Goal: Information Seeking & Learning: Learn about a topic

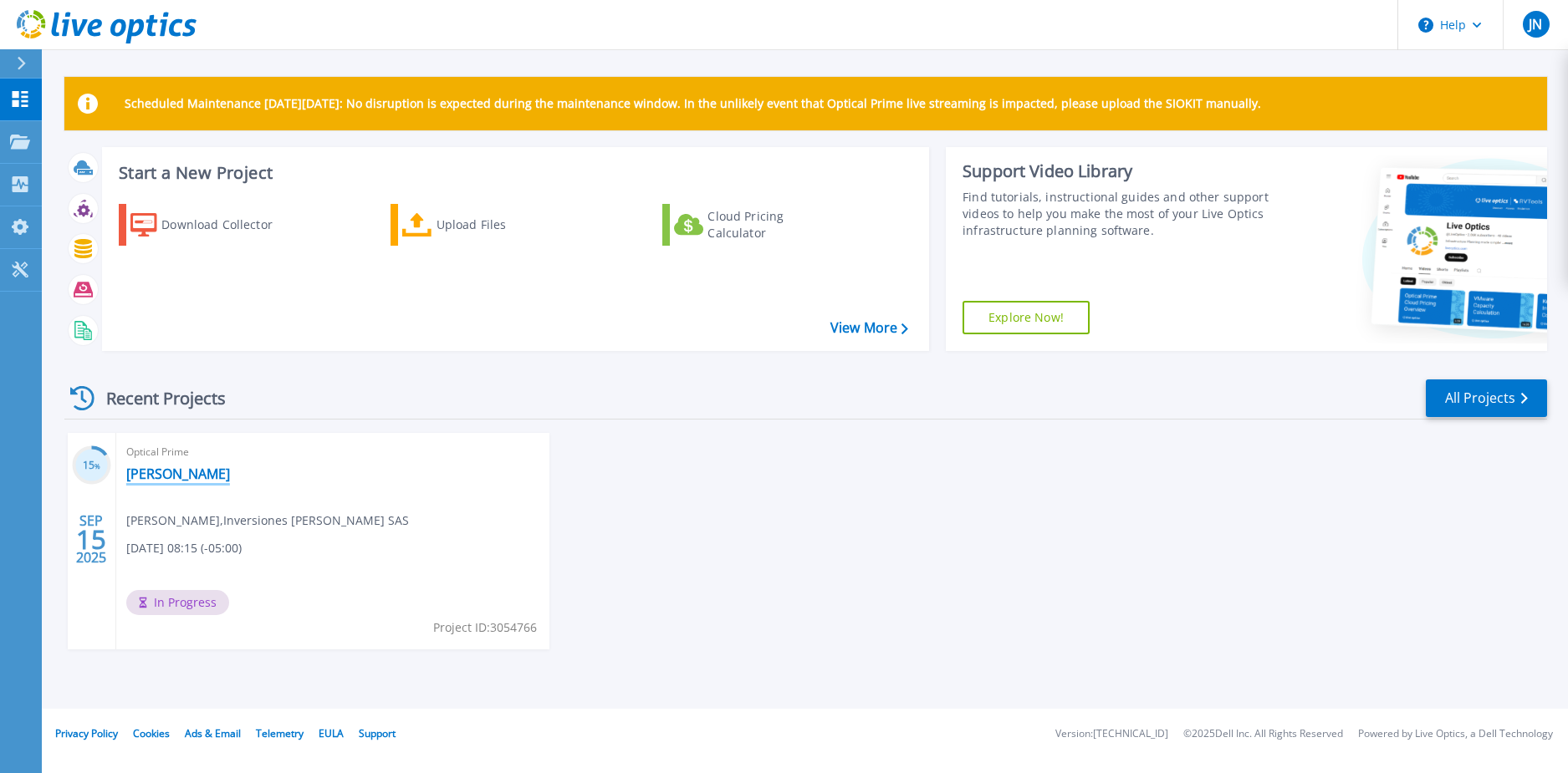
click at [150, 474] on link "[PERSON_NAME]" at bounding box center [178, 474] width 104 height 17
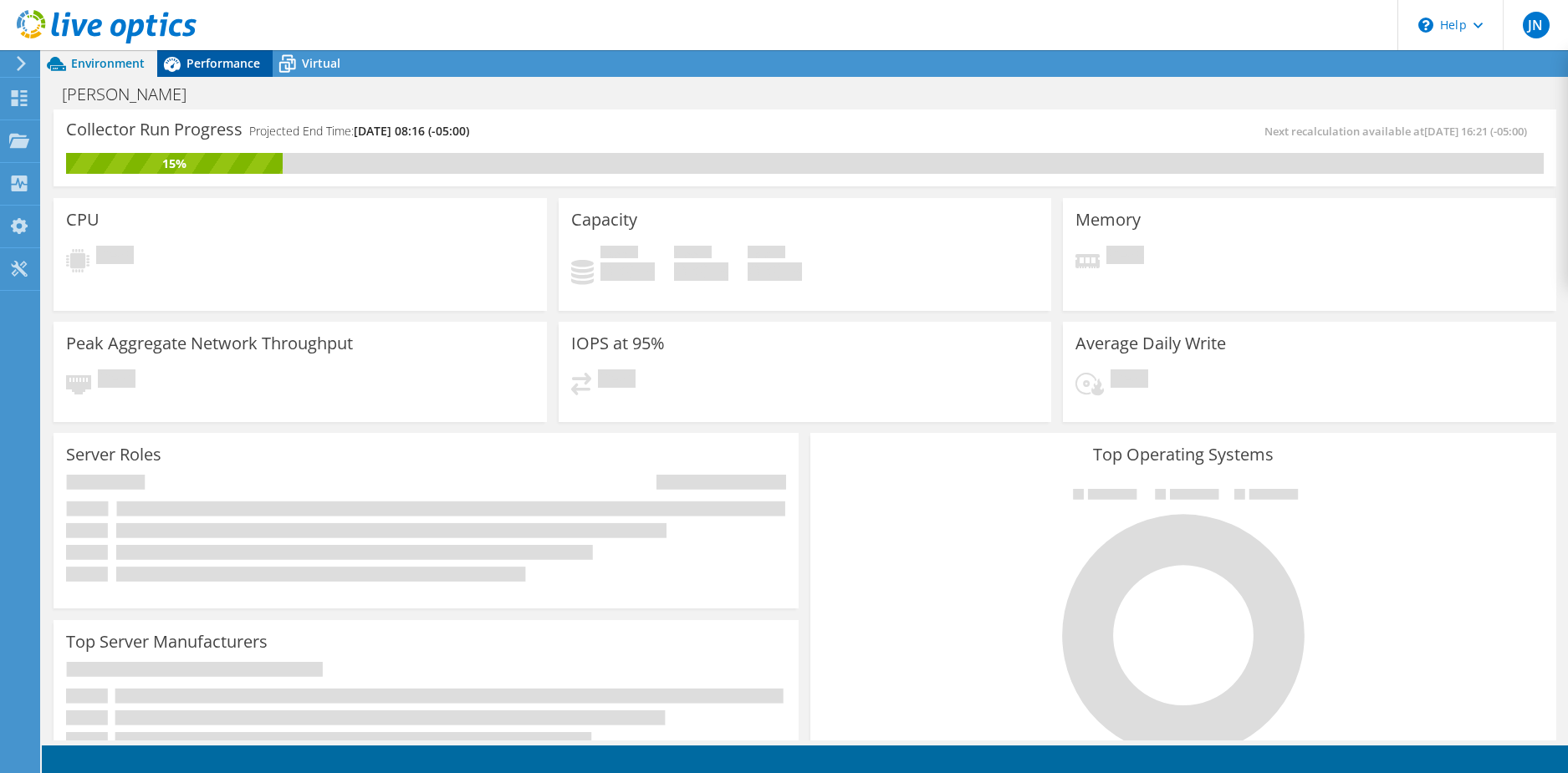
click at [195, 76] on div "Performance" at bounding box center [215, 63] width 116 height 27
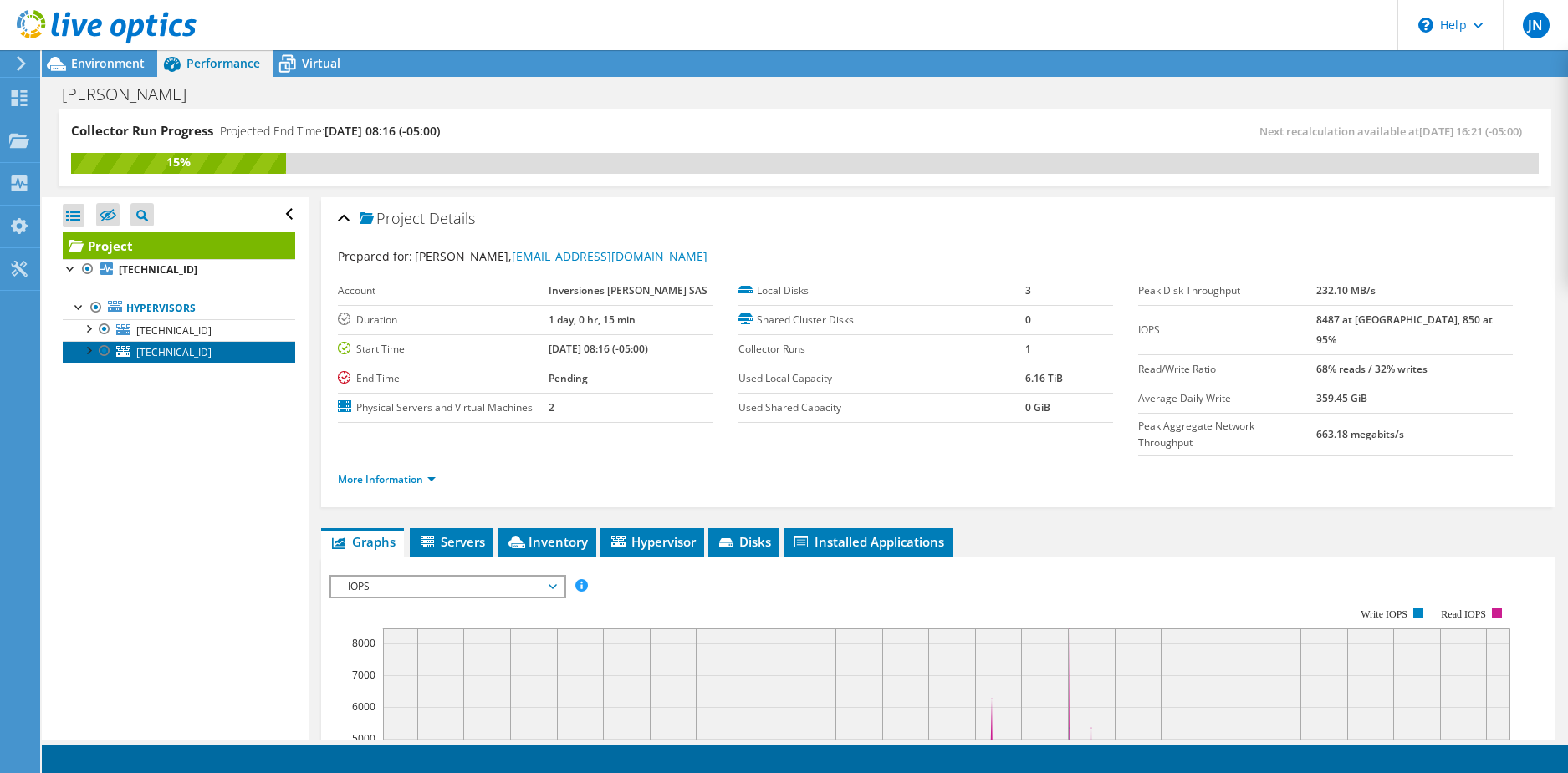
click at [176, 349] on span "[TECHNICAL_ID]" at bounding box center [174, 353] width 76 height 14
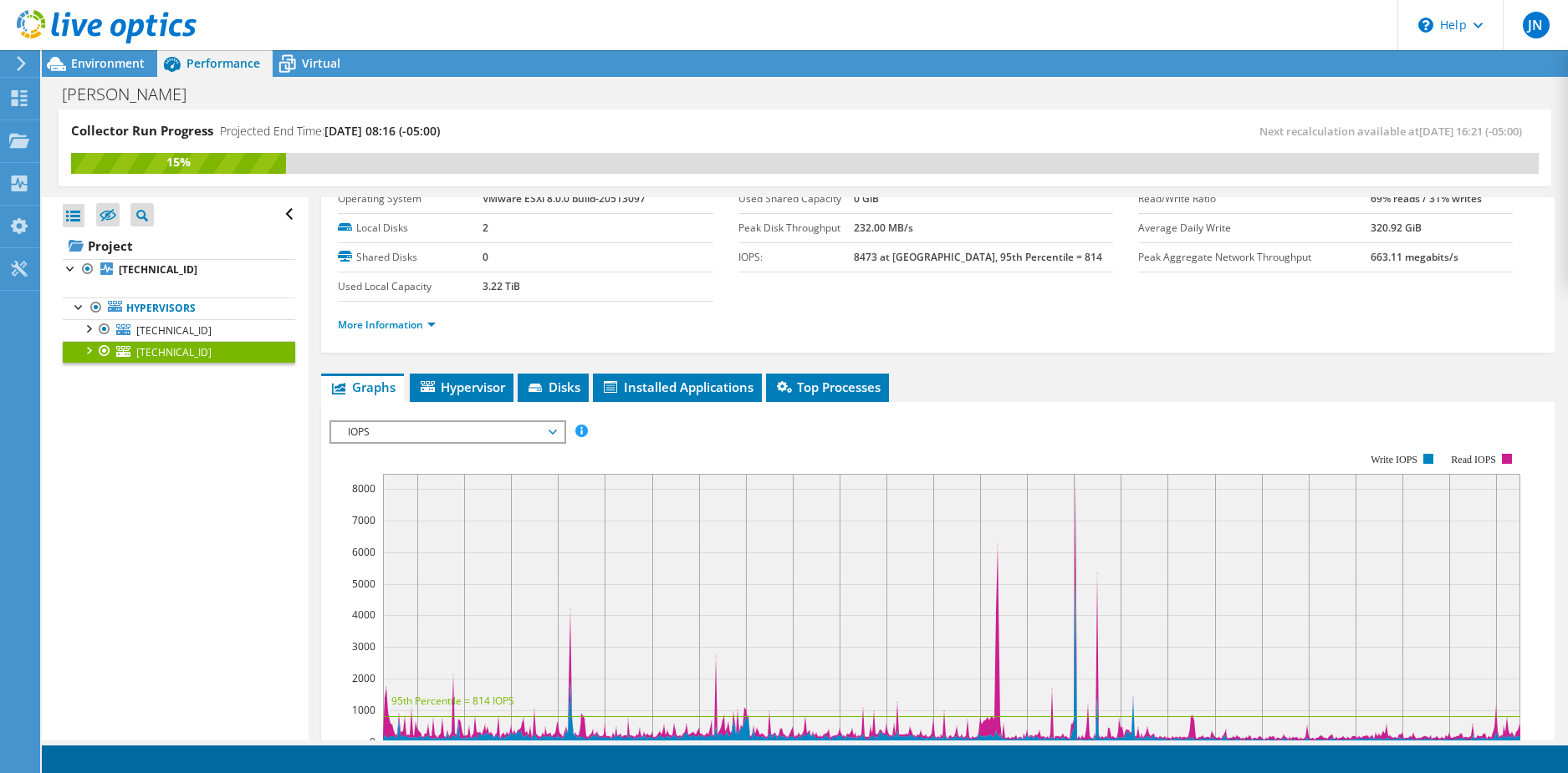
scroll to position [251, 0]
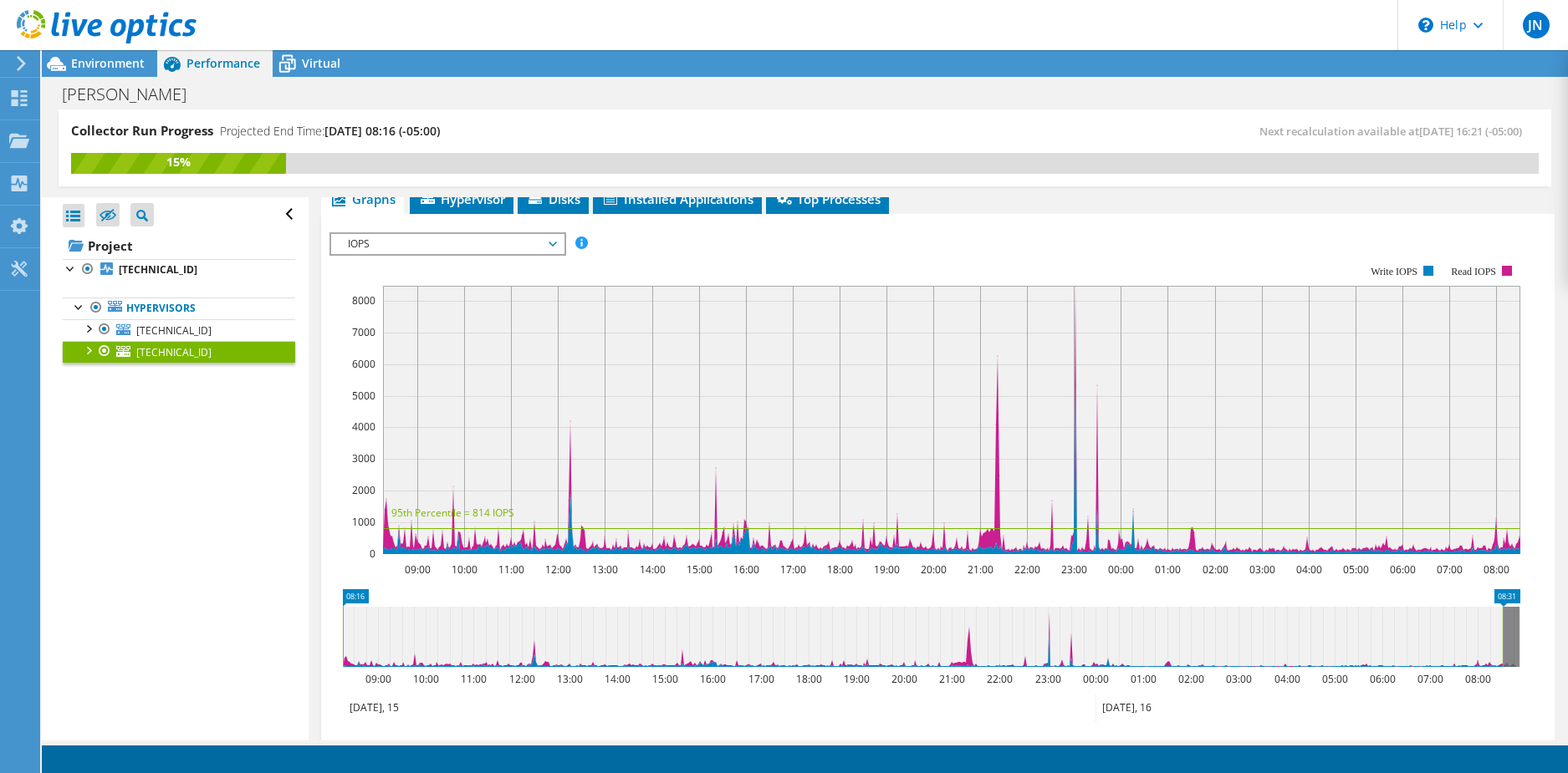
click at [519, 248] on span "IOPS" at bounding box center [447, 244] width 215 height 20
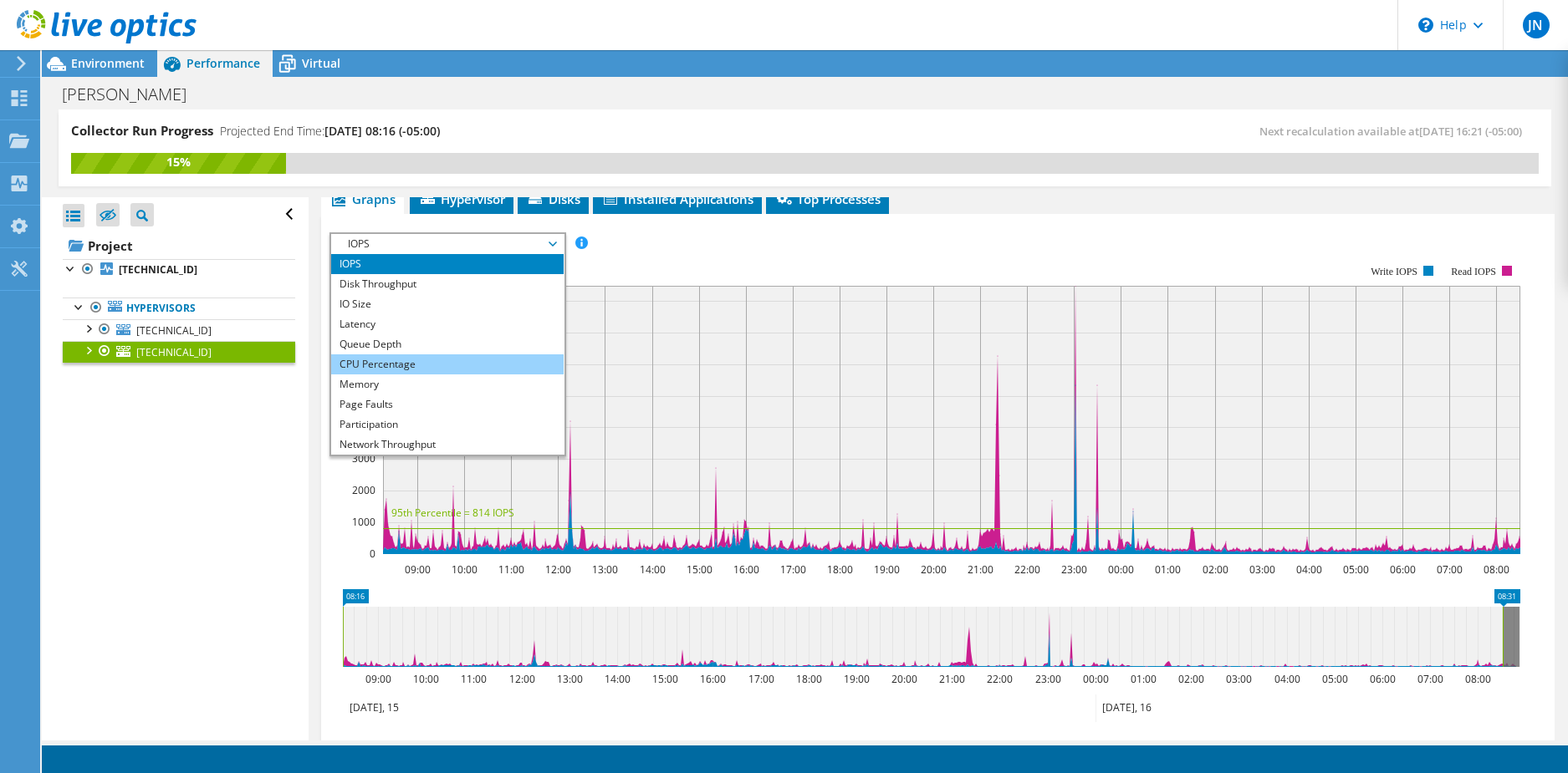
click at [424, 366] on li "CPU Percentage" at bounding box center [446, 365] width 232 height 20
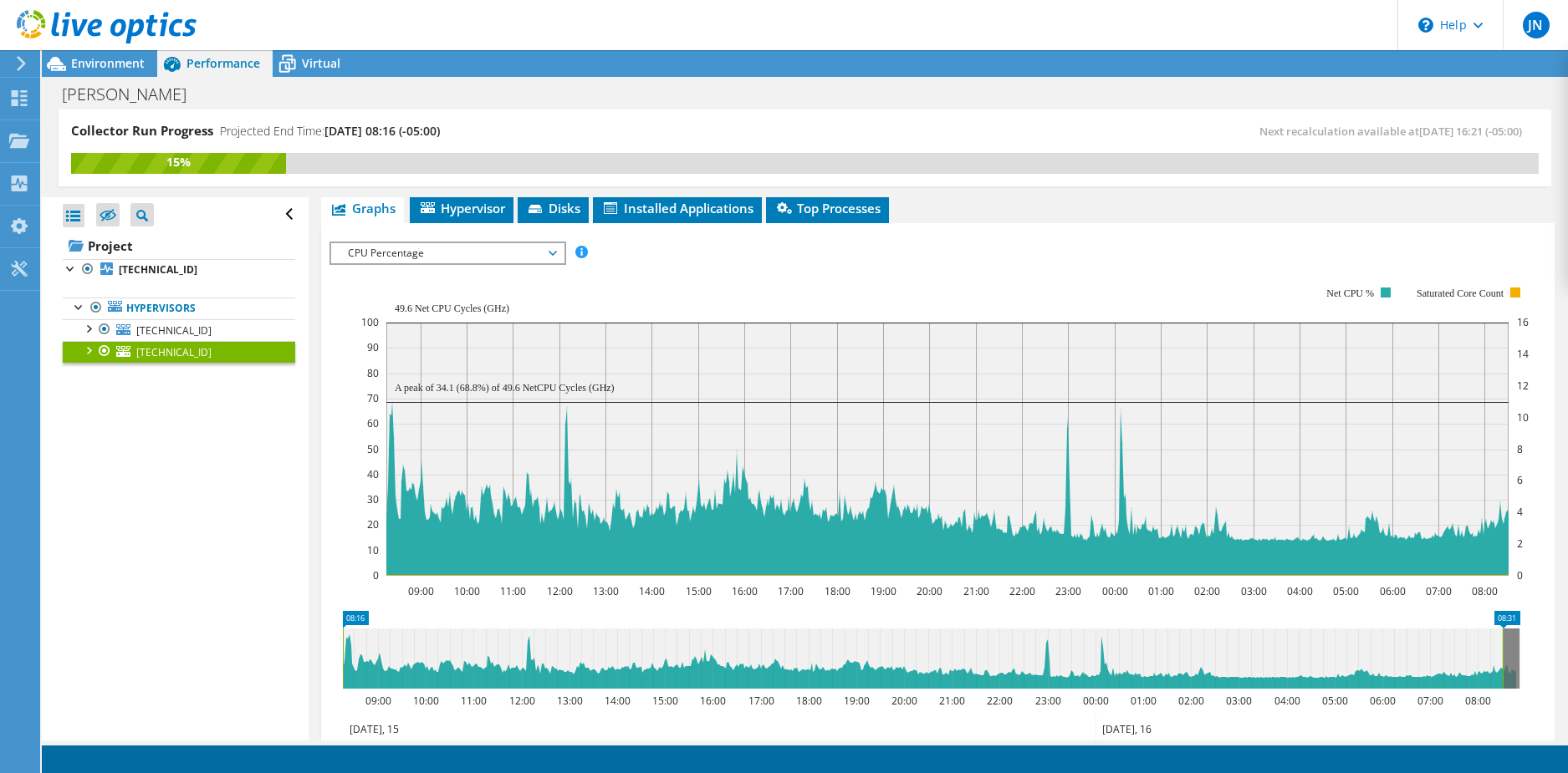
scroll to position [0, 0]
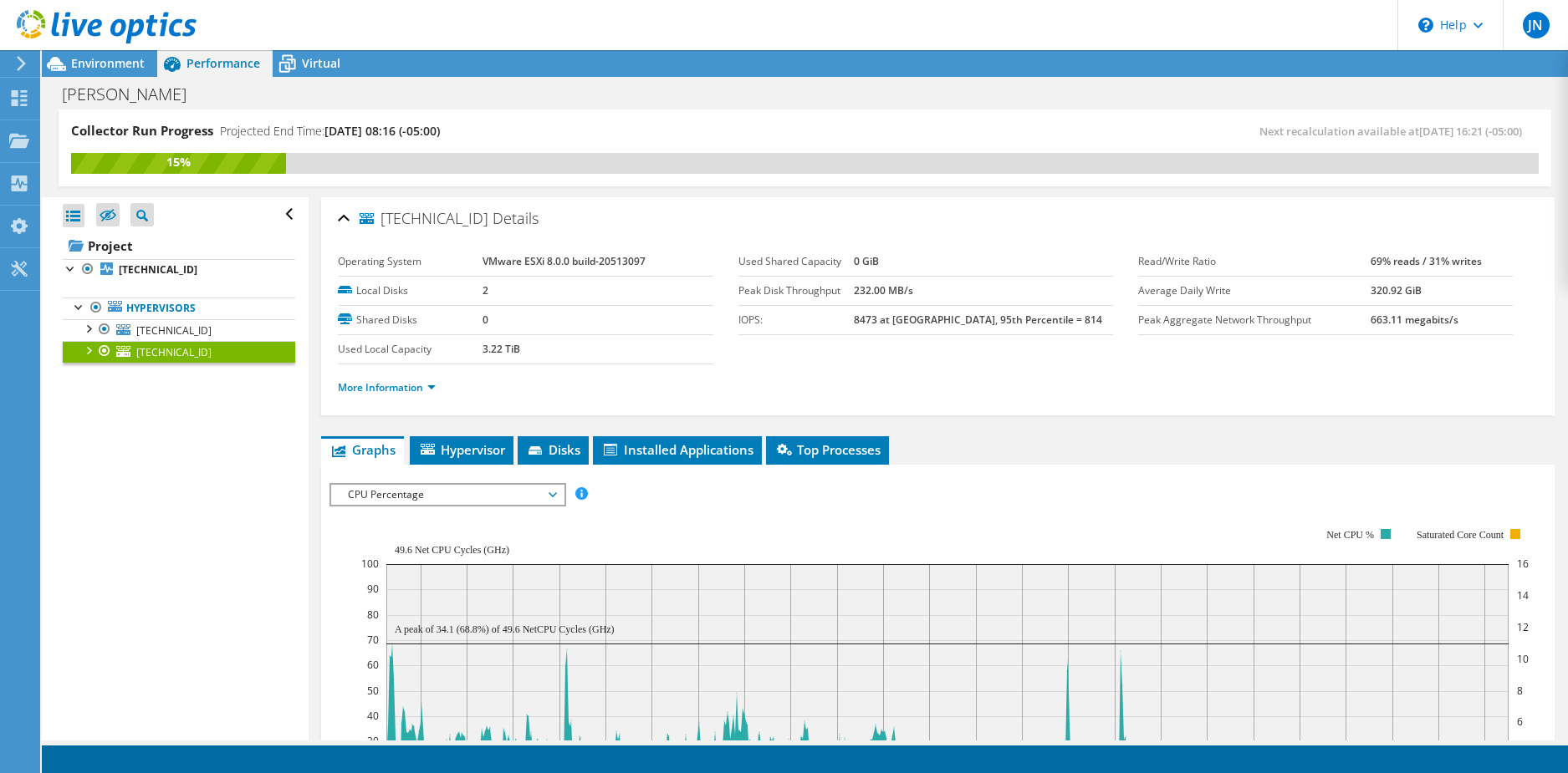
click at [490, 495] on span "CPU Percentage" at bounding box center [447, 495] width 215 height 20
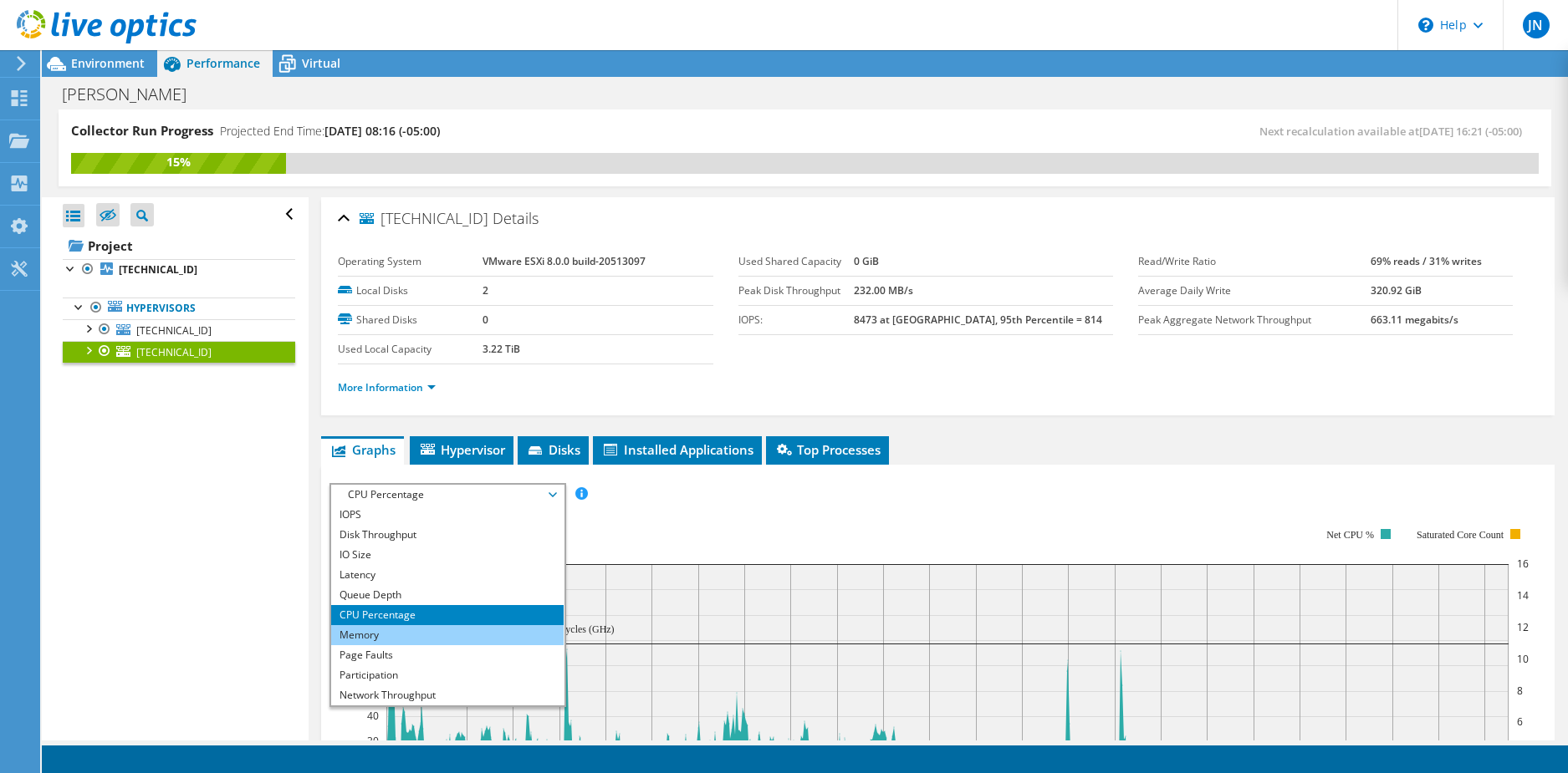
click at [400, 638] on li "Memory" at bounding box center [446, 636] width 232 height 20
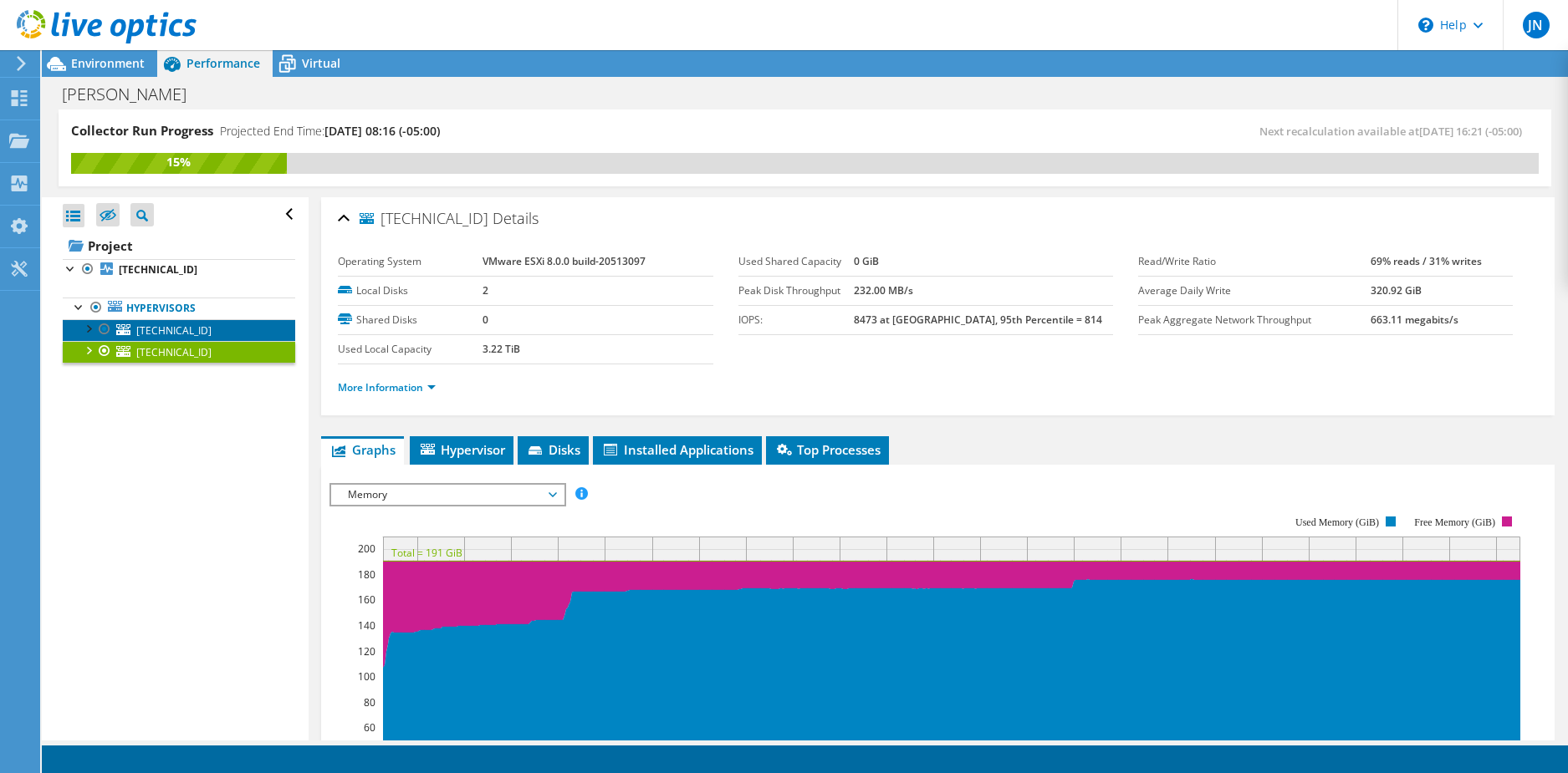
click at [173, 333] on span "[TECHNICAL_ID]" at bounding box center [174, 331] width 76 height 14
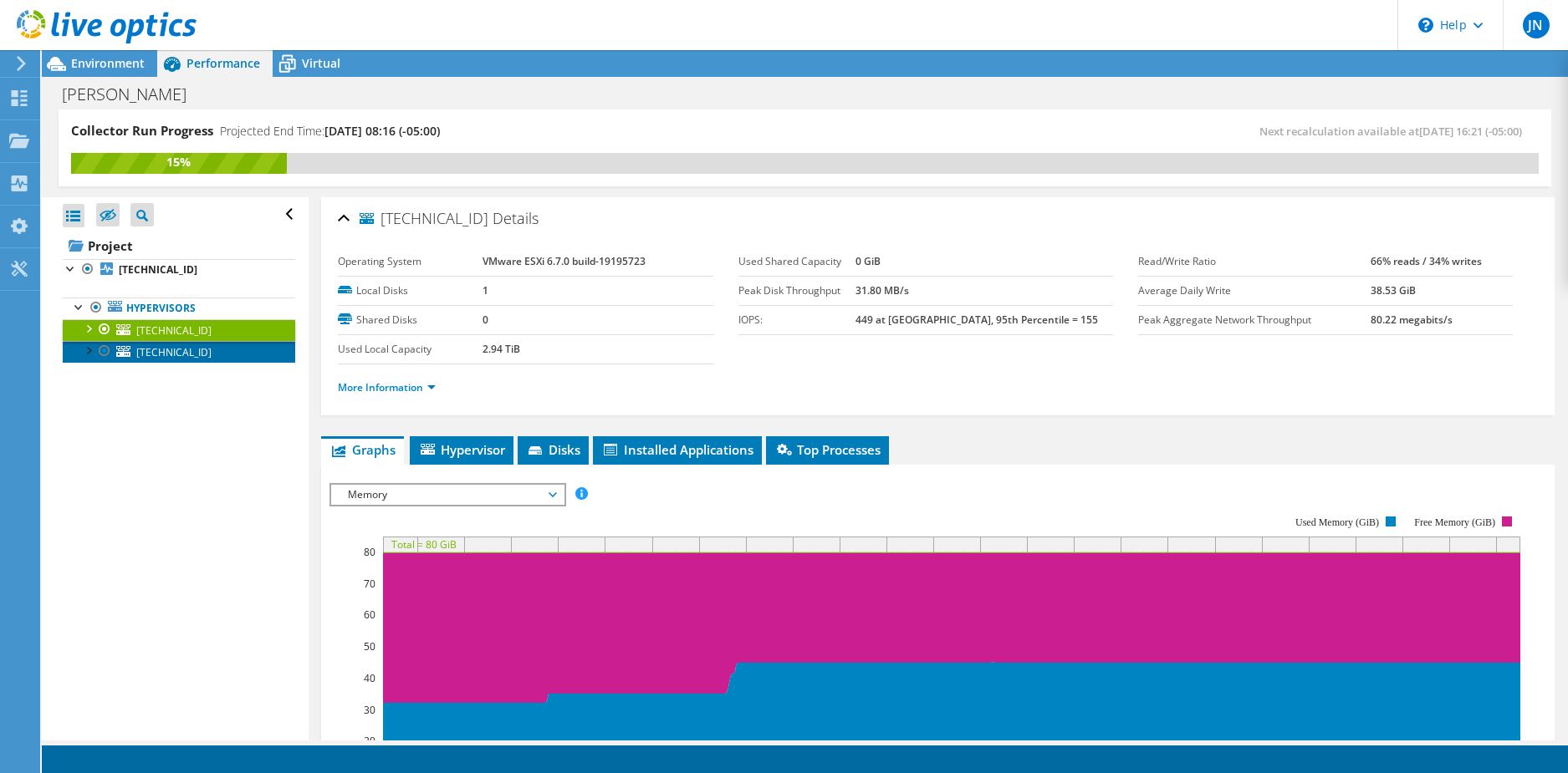
click at [180, 360] on link "[TECHNICAL_ID]" at bounding box center [178, 352] width 232 height 22
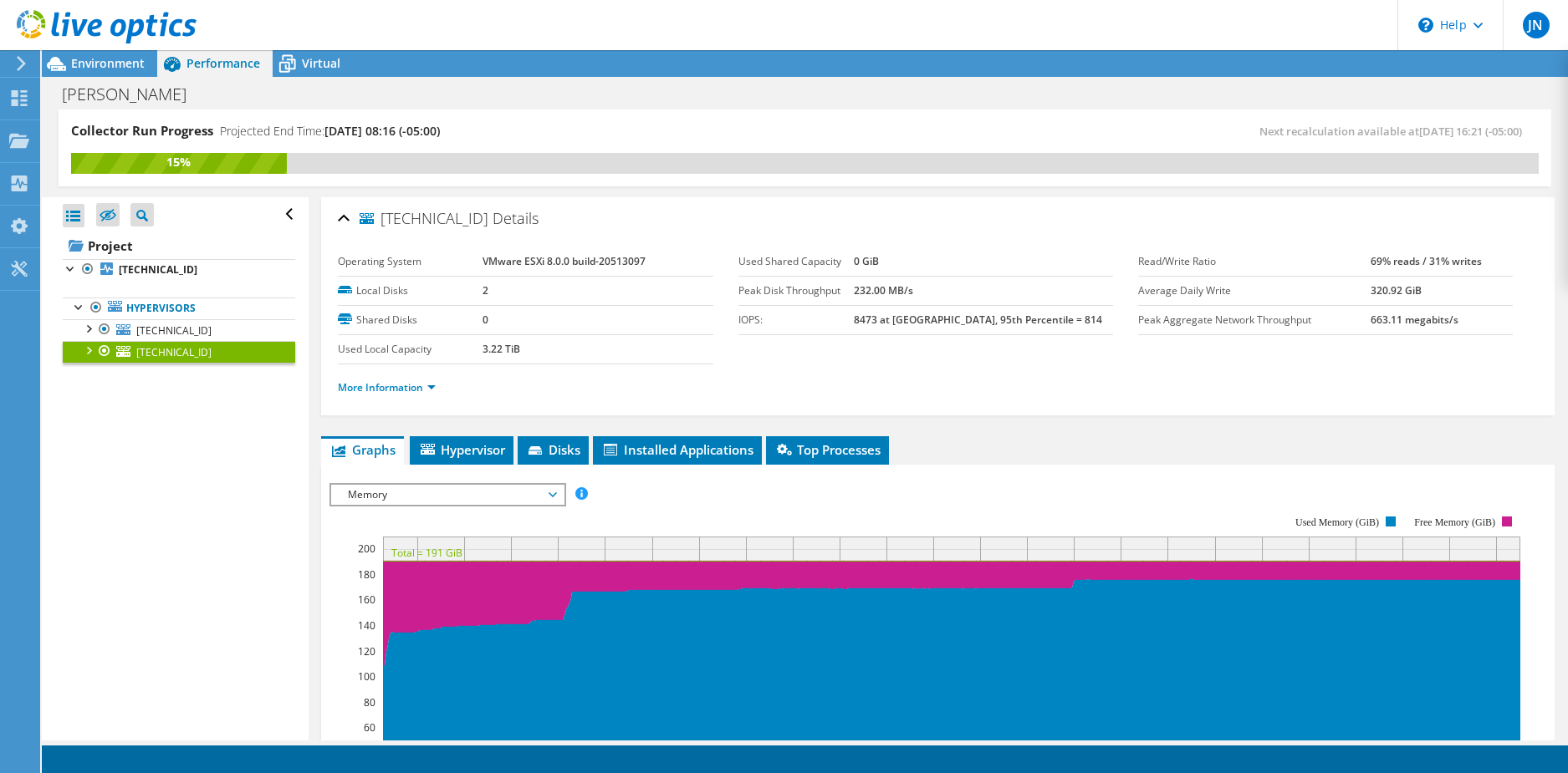
click at [93, 351] on div at bounding box center [88, 349] width 17 height 17
click at [216, 369] on link "datastore1" at bounding box center [178, 374] width 232 height 22
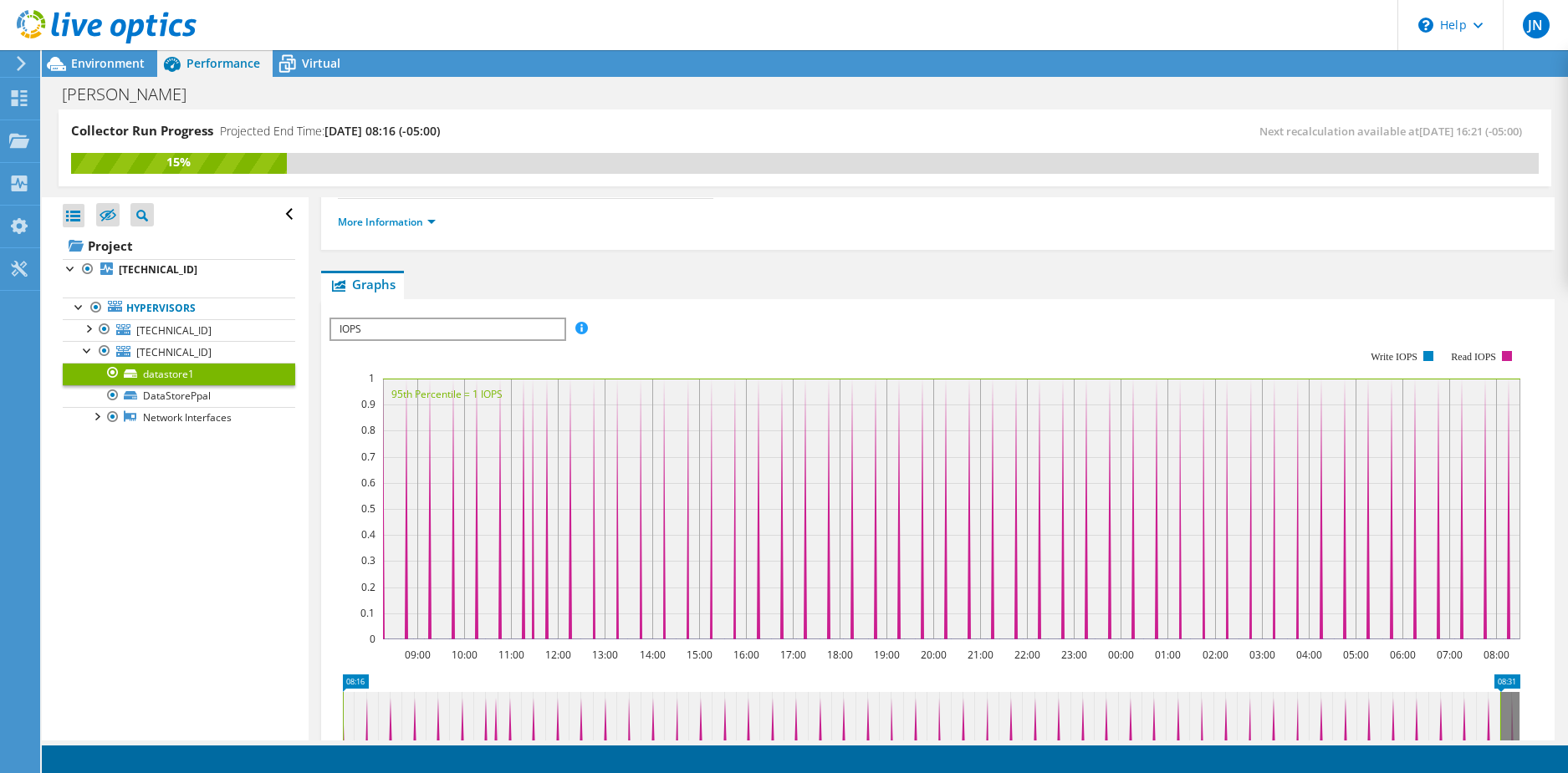
scroll to position [167, 0]
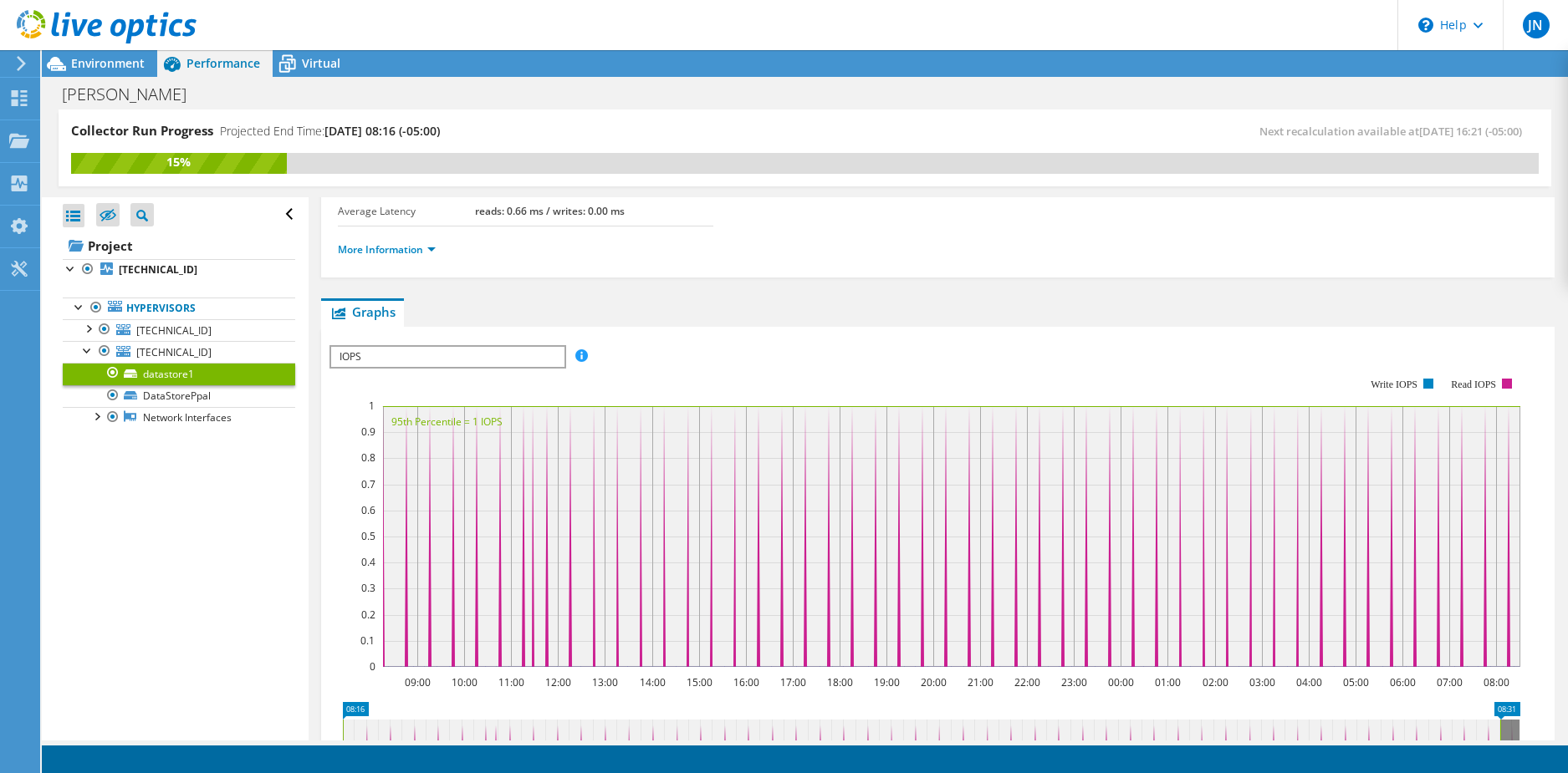
click at [503, 362] on span "IOPS" at bounding box center [446, 357] width 232 height 20
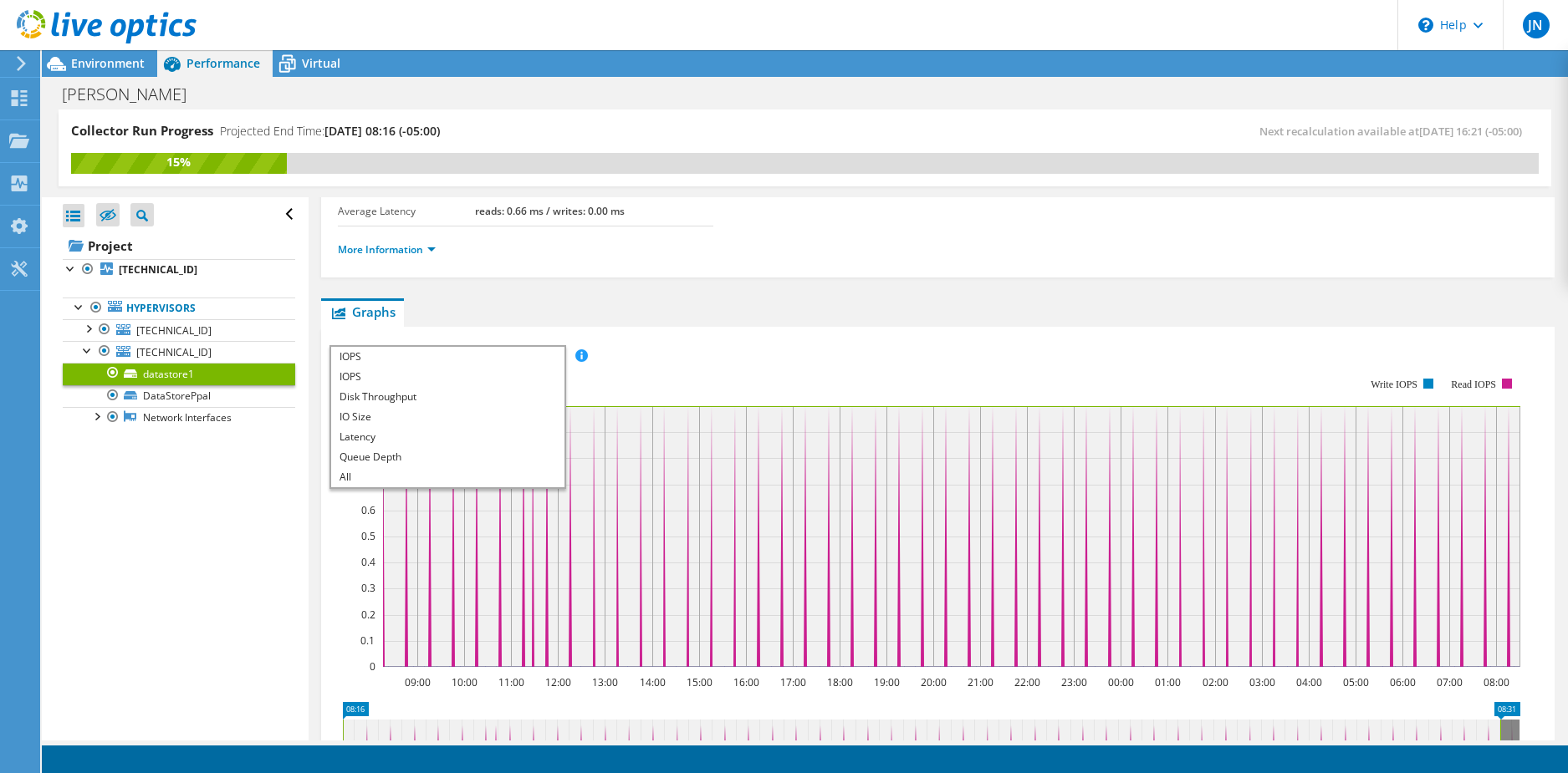
click at [211, 473] on div "Open All Close All Hide Excluded Nodes Project Tree Filter" at bounding box center [174, 469] width 266 height 544
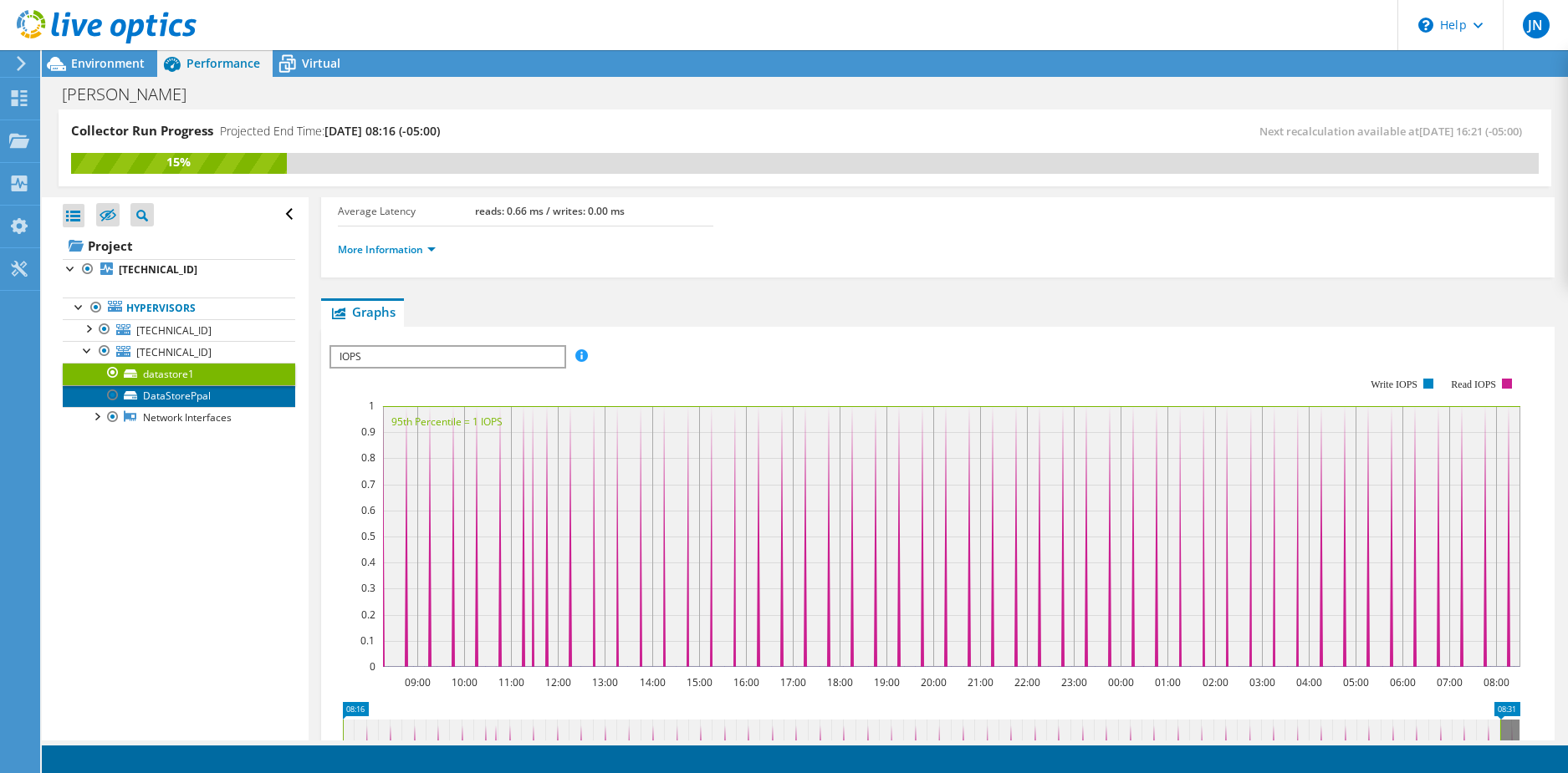
click at [182, 402] on link "DataStorePpal" at bounding box center [178, 396] width 232 height 22
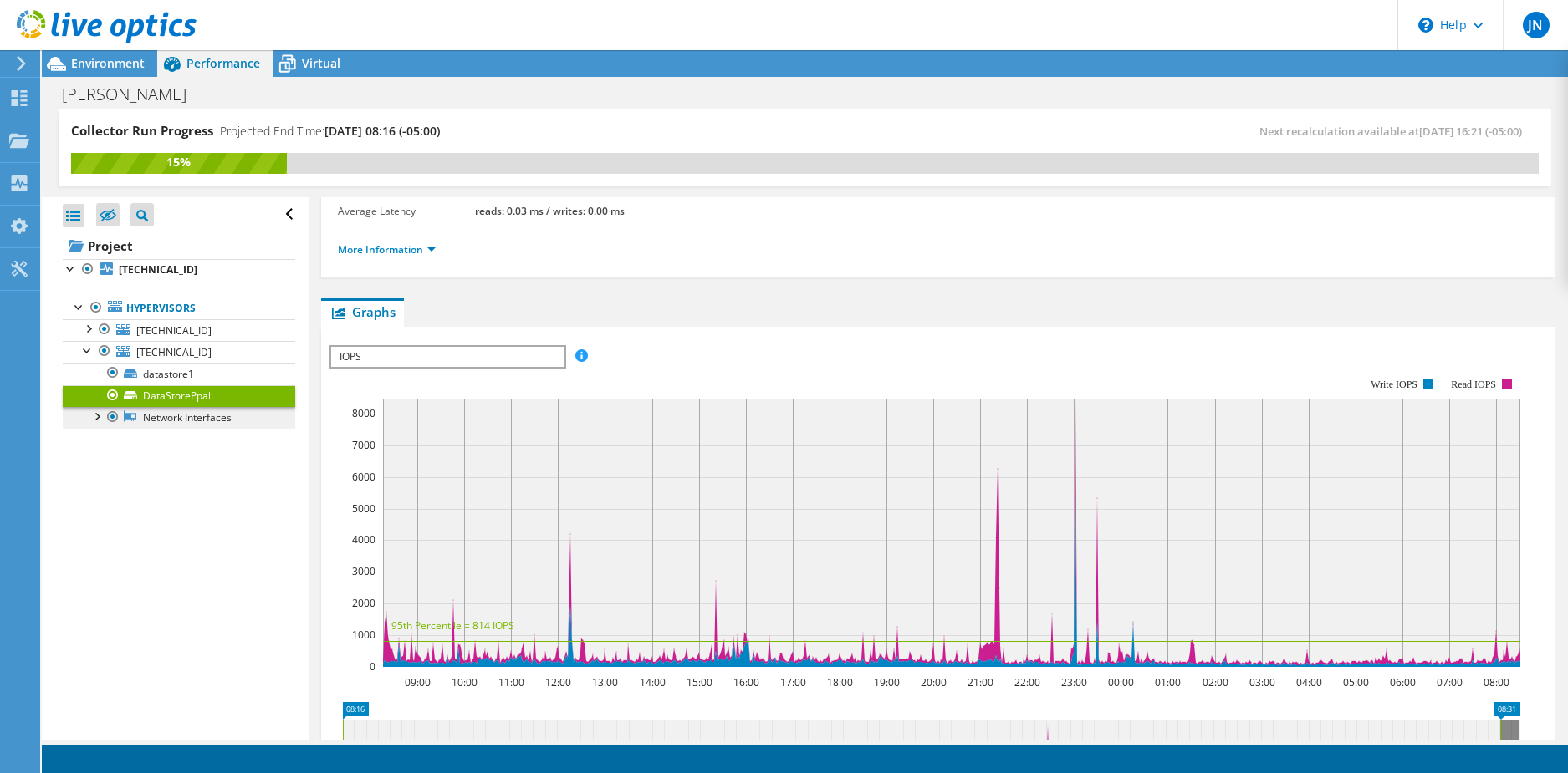
click at [184, 419] on link "Network Interfaces" at bounding box center [178, 418] width 232 height 22
click at [128, 423] on icon at bounding box center [130, 416] width 13 height 13
click at [164, 423] on link "Network Interfaces" at bounding box center [178, 418] width 232 height 22
click at [239, 422] on link "Network Interfaces" at bounding box center [178, 418] width 232 height 22
click at [98, 414] on div at bounding box center [96, 415] width 17 height 17
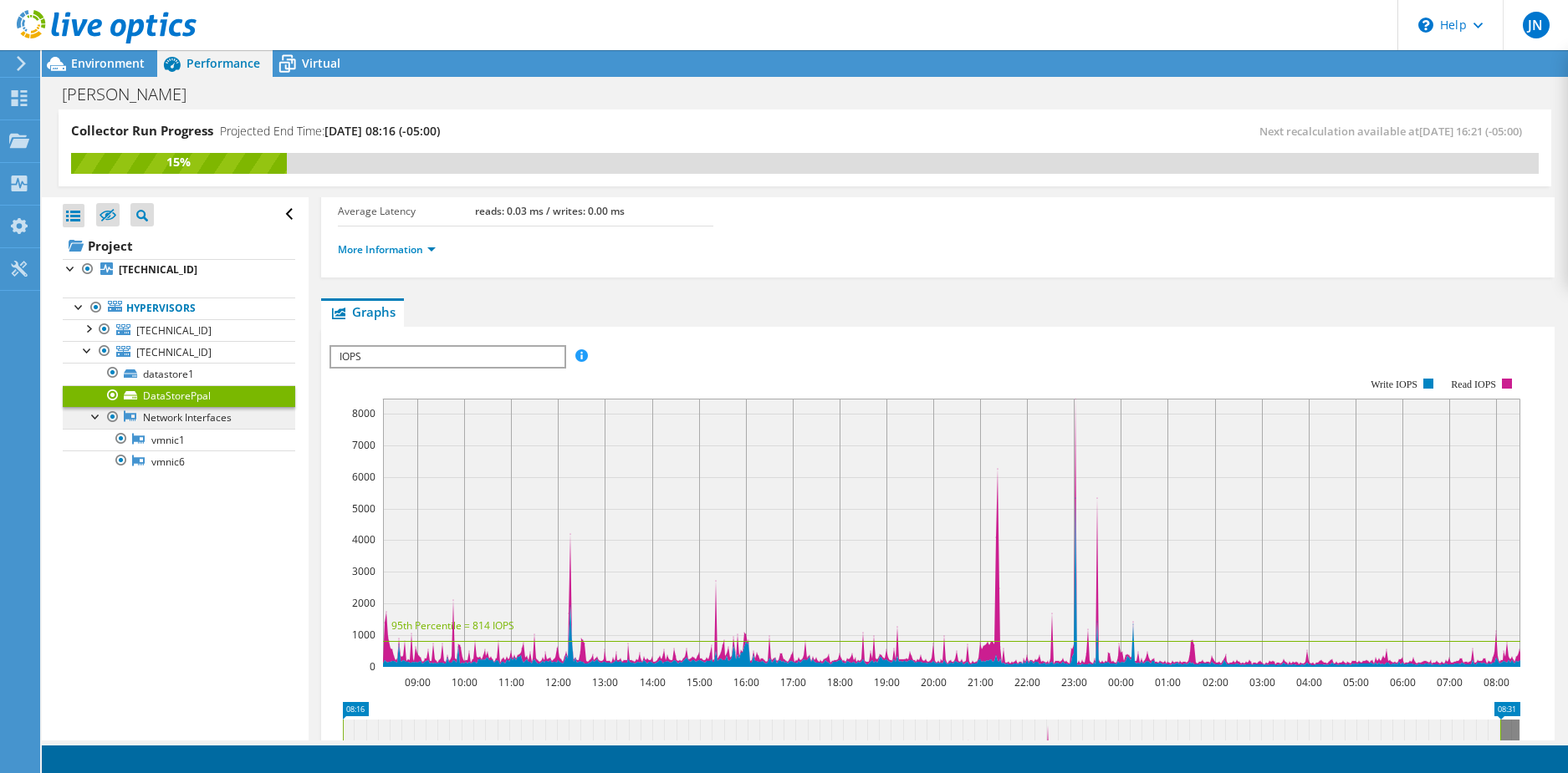
click at [211, 424] on link "Network Interfaces" at bounding box center [178, 418] width 232 height 22
click at [197, 447] on link "vmnic1" at bounding box center [178, 440] width 232 height 22
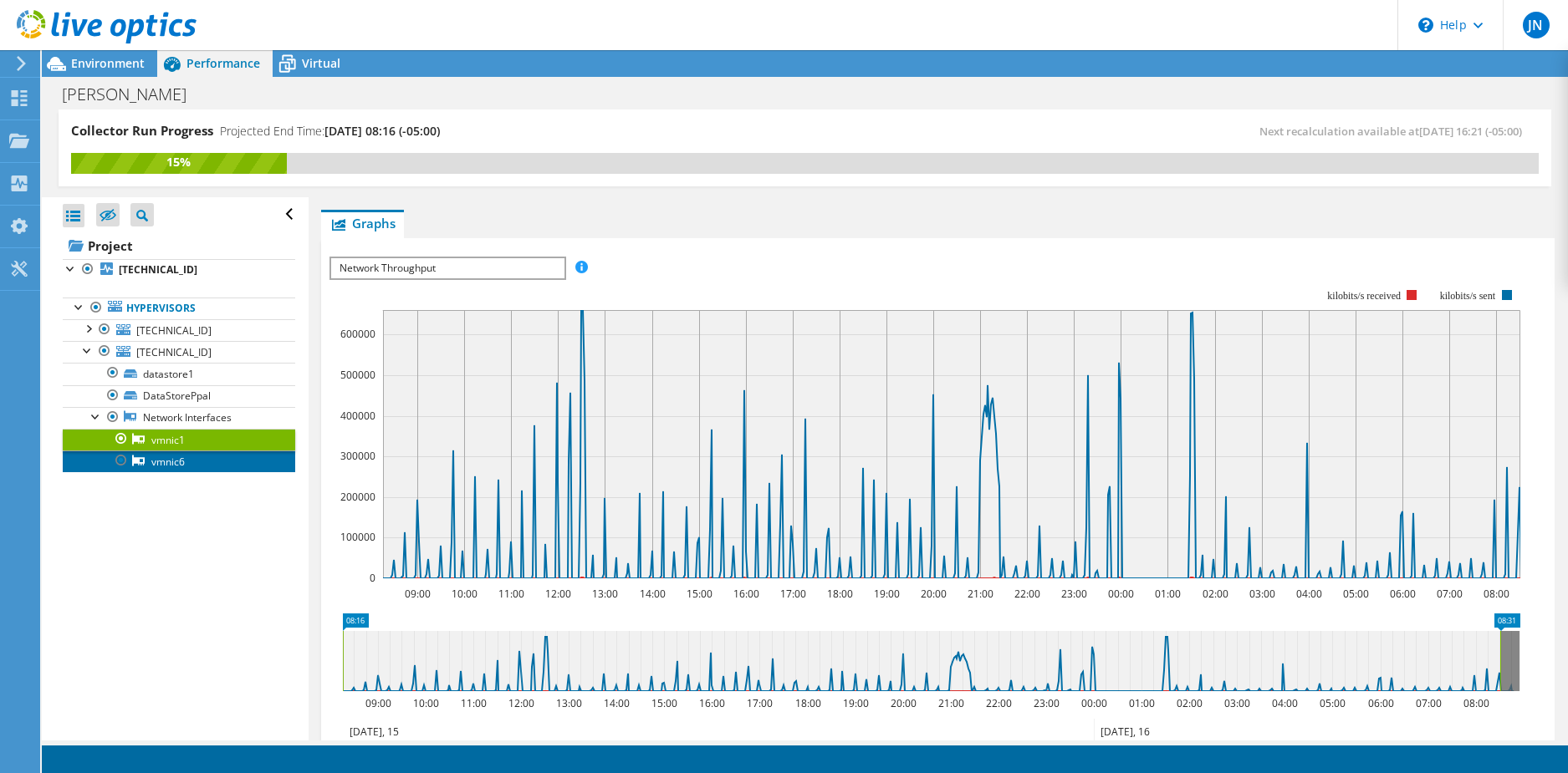
click at [193, 457] on link "vmnic6" at bounding box center [178, 461] width 232 height 22
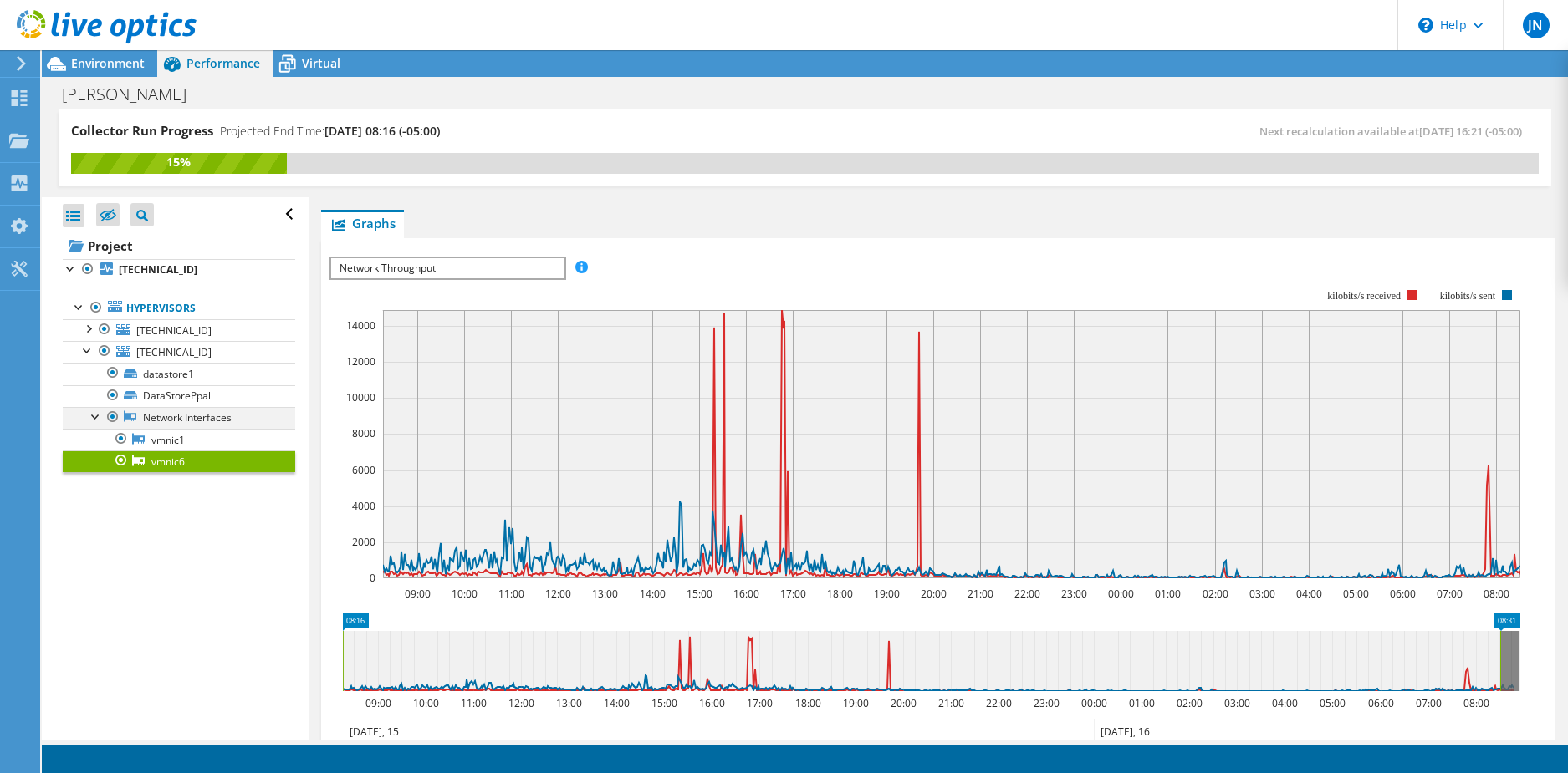
click at [99, 415] on div at bounding box center [96, 415] width 17 height 17
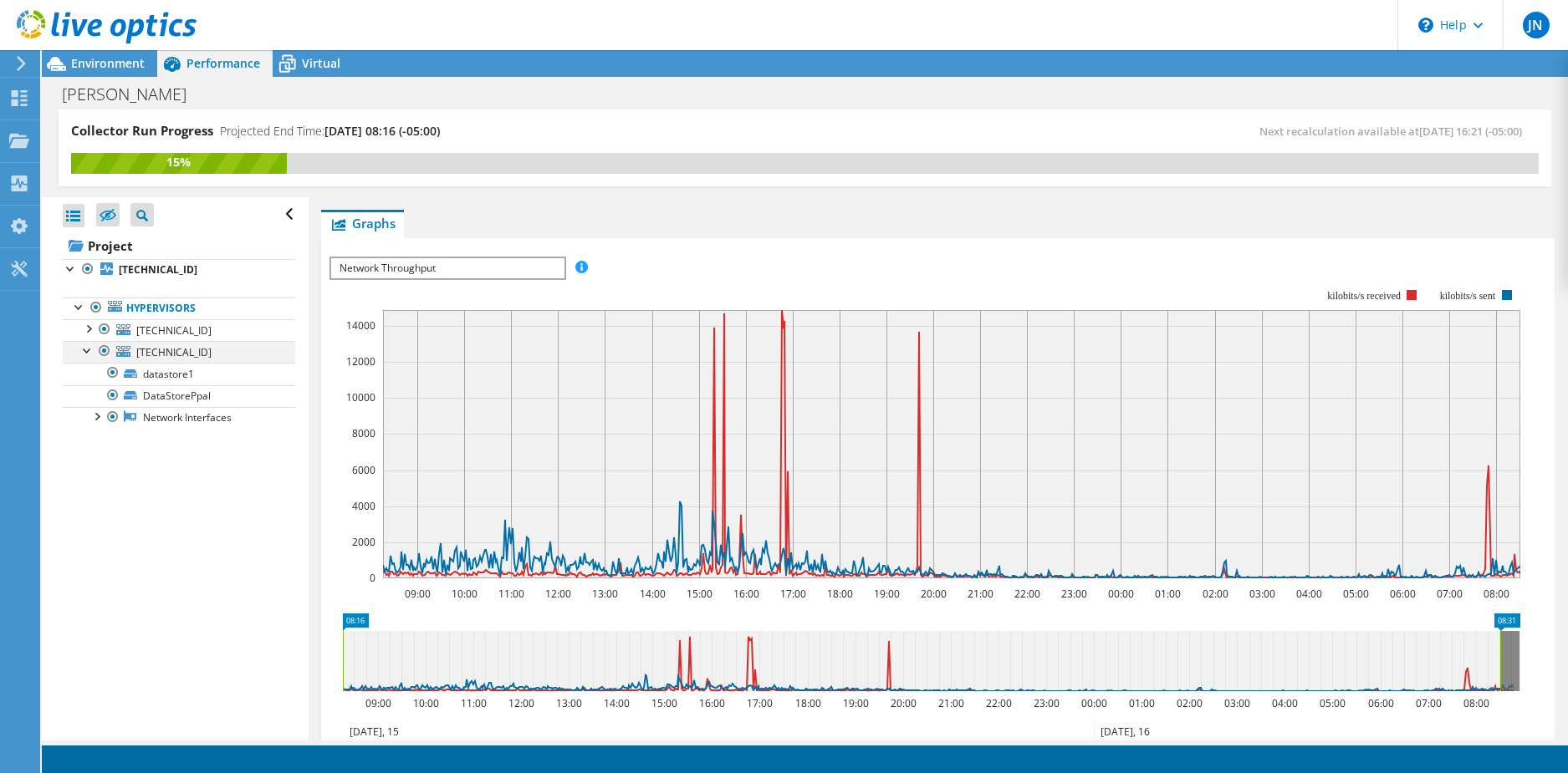
click at [83, 349] on div at bounding box center [88, 349] width 17 height 17
click at [88, 332] on div at bounding box center [88, 328] width 17 height 17
click at [188, 354] on link "datastore1 (1)" at bounding box center [178, 352] width 232 height 22
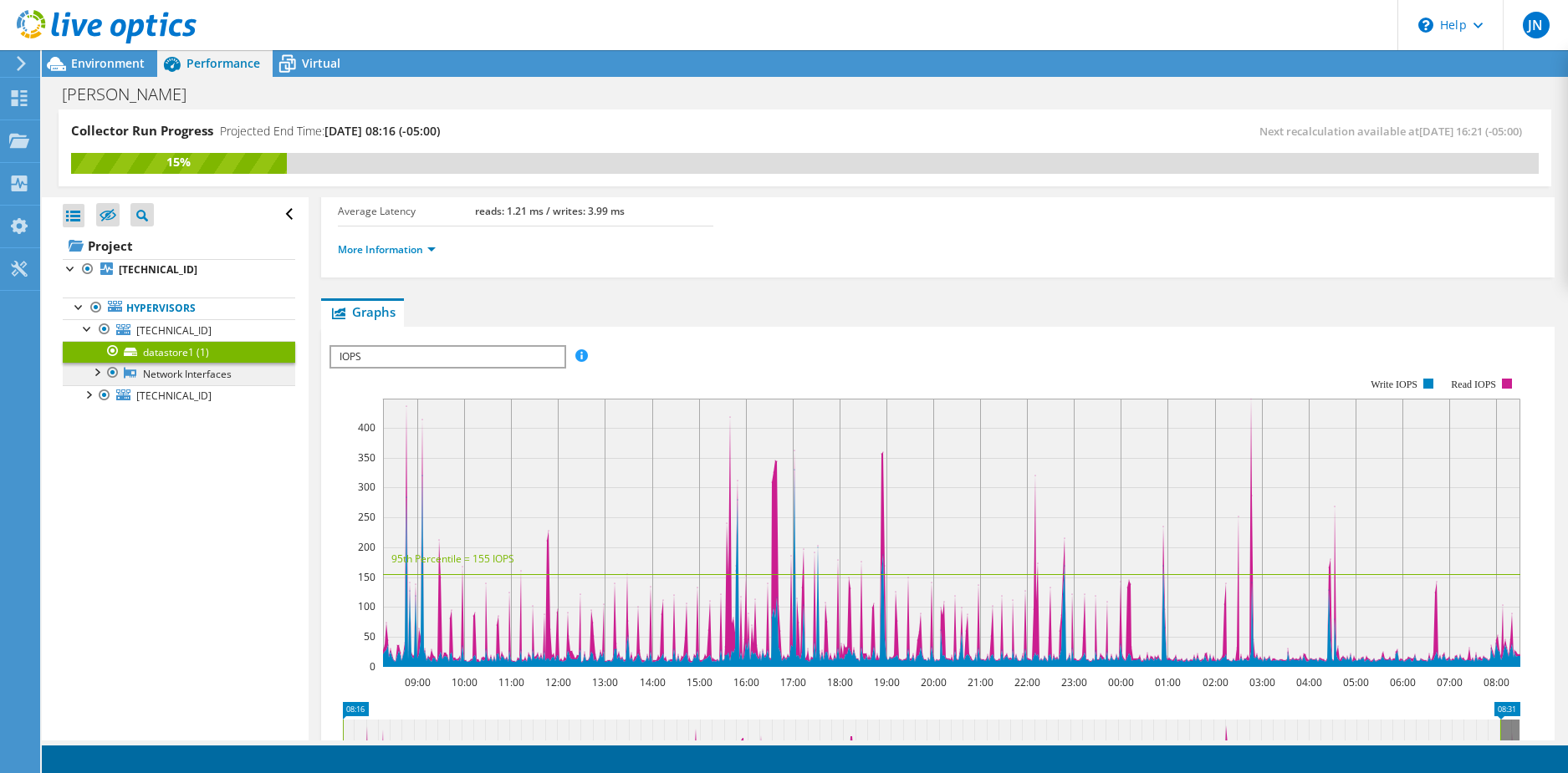
click at [195, 373] on link "Network Interfaces" at bounding box center [178, 374] width 232 height 22
click at [132, 381] on link "Network Interfaces" at bounding box center [178, 374] width 232 height 22
click at [97, 376] on div at bounding box center [96, 371] width 17 height 17
click at [180, 395] on link "vmnic3" at bounding box center [178, 396] width 232 height 22
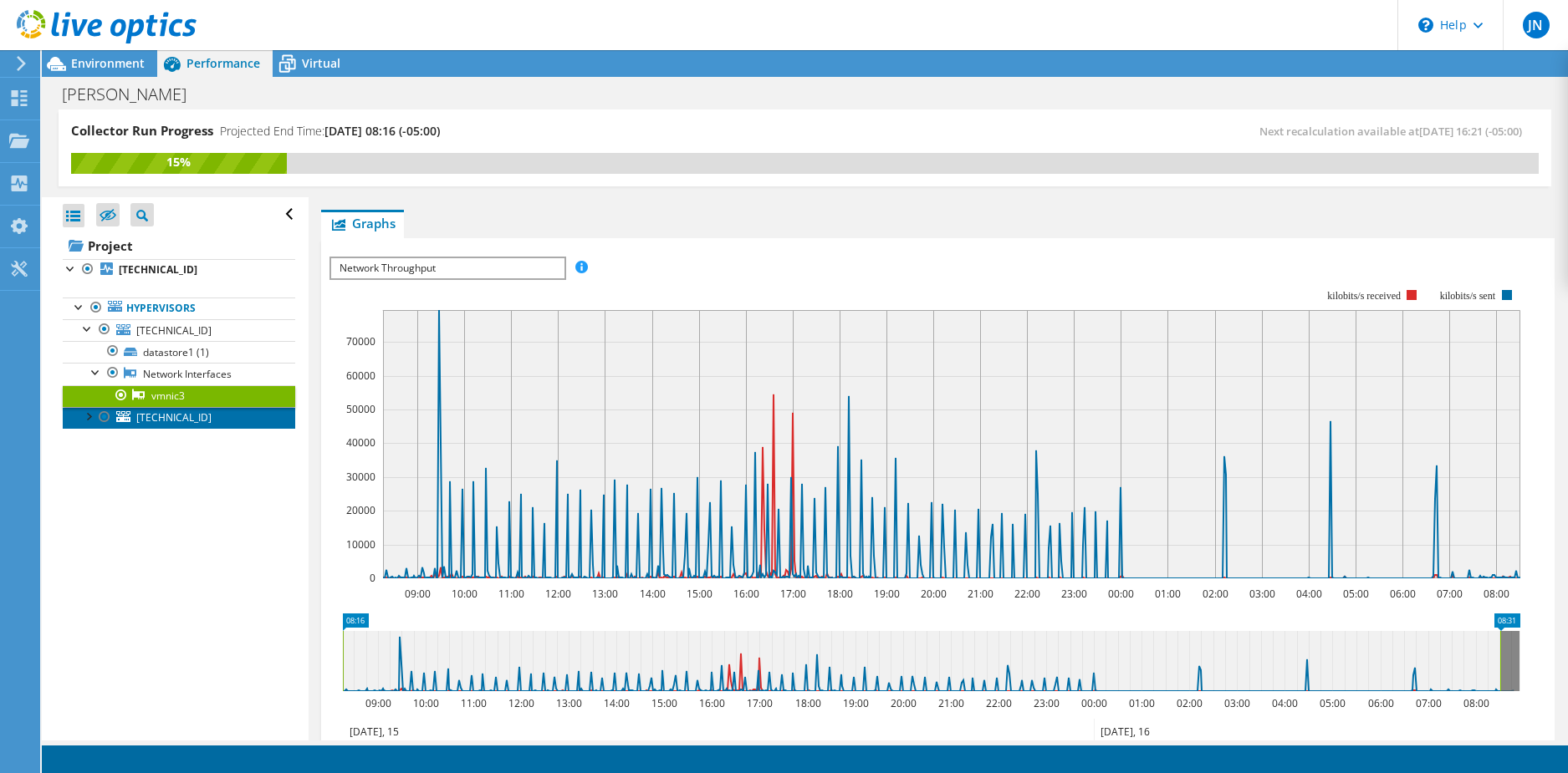
click at [166, 408] on link "10.20.190.29" at bounding box center [178, 418] width 232 height 22
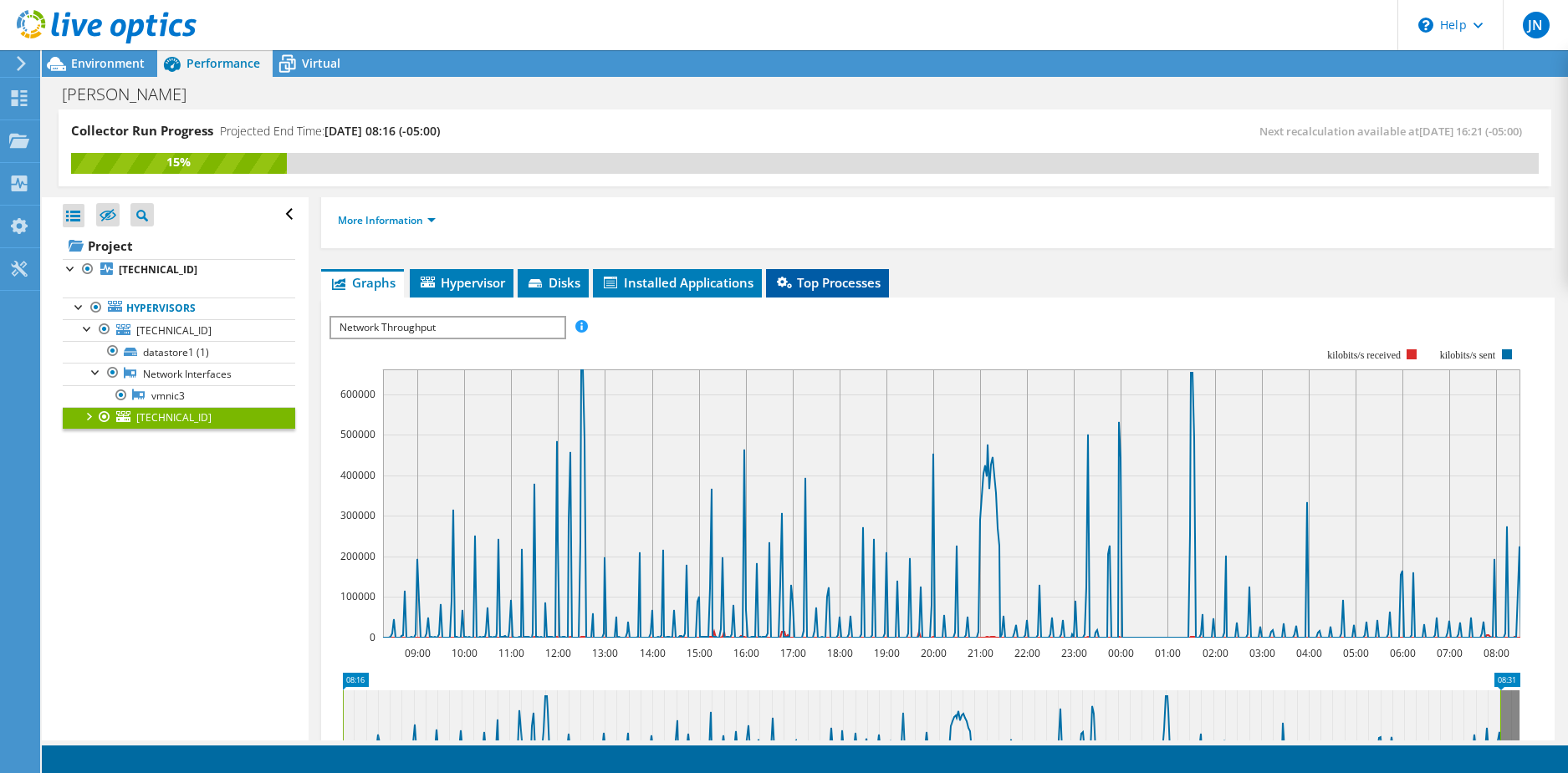
click at [854, 285] on span "Top Processes" at bounding box center [827, 282] width 107 height 17
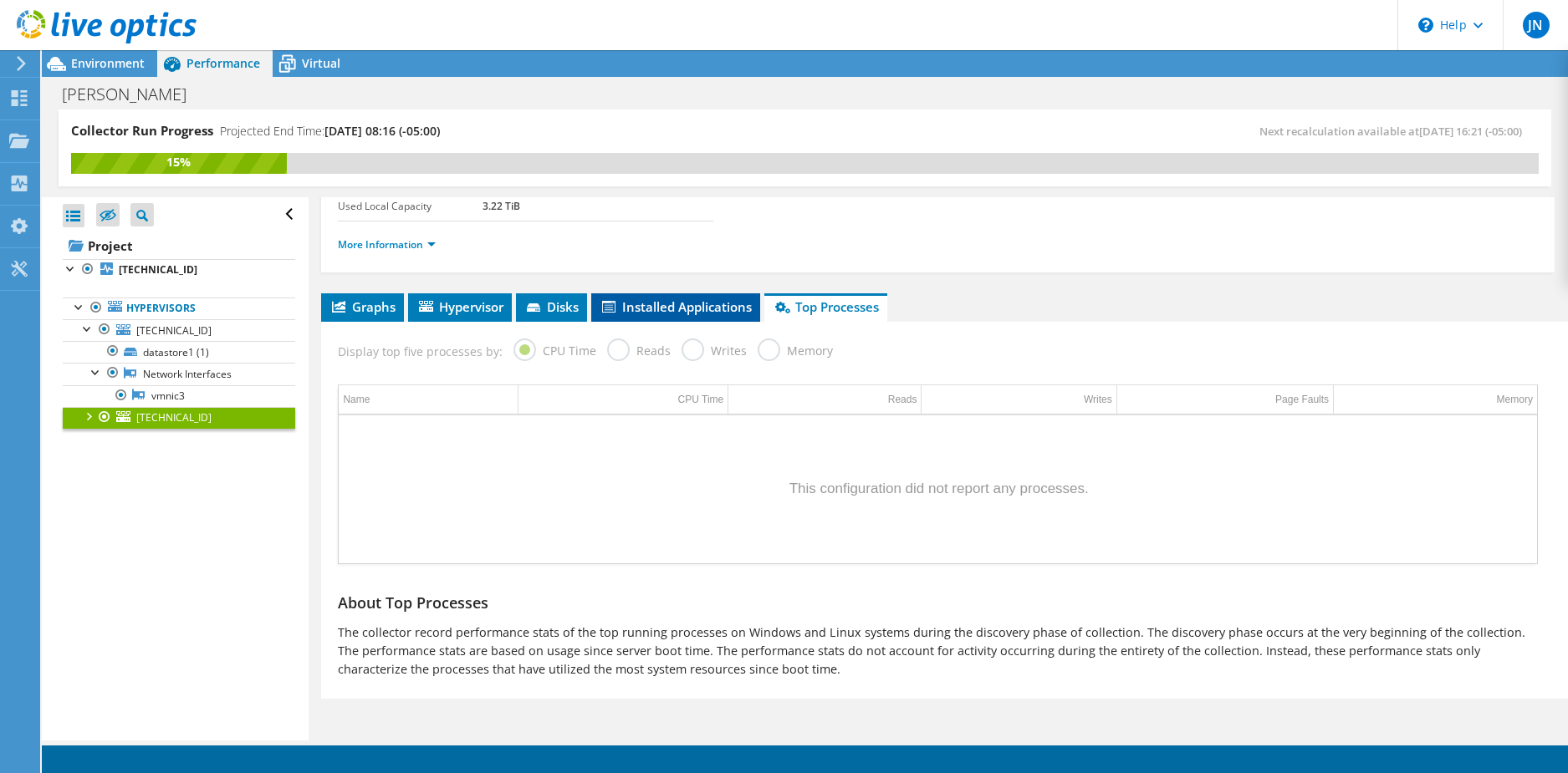
click at [693, 309] on span "Installed Applications" at bounding box center [675, 307] width 152 height 17
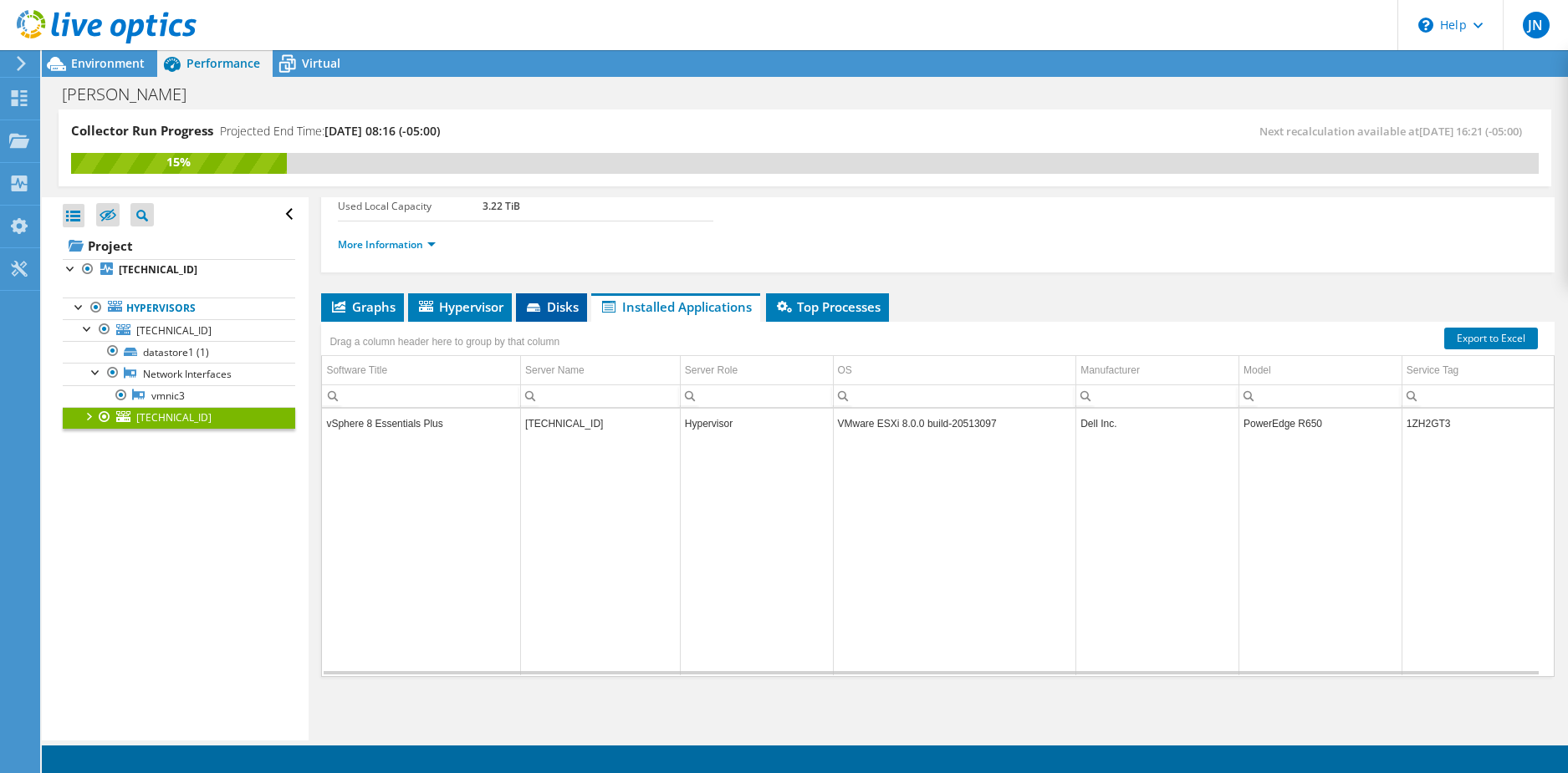
click at [565, 310] on span "Disks" at bounding box center [551, 307] width 55 height 17
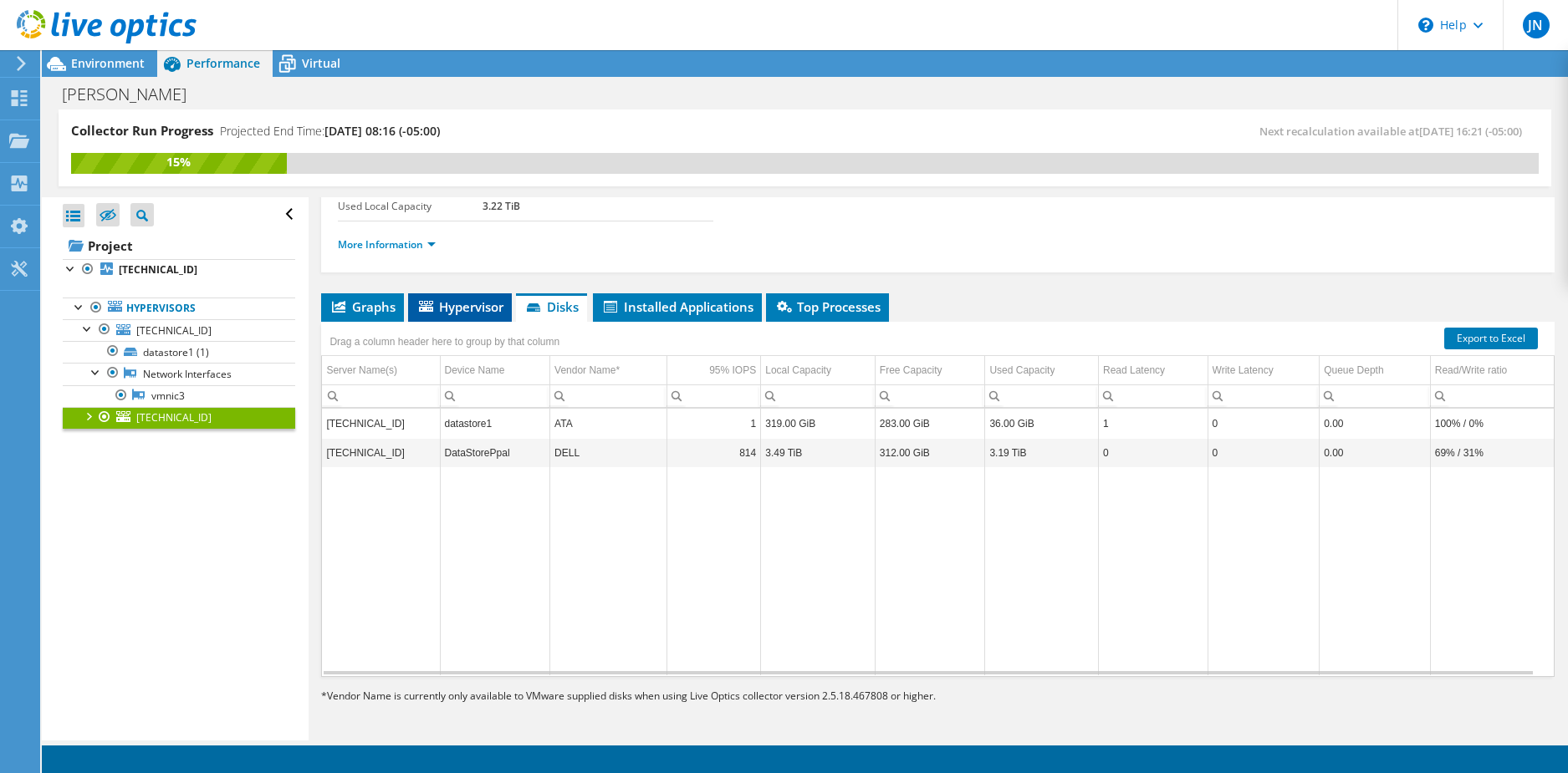
click at [492, 317] on li "Hypervisor" at bounding box center [460, 308] width 104 height 29
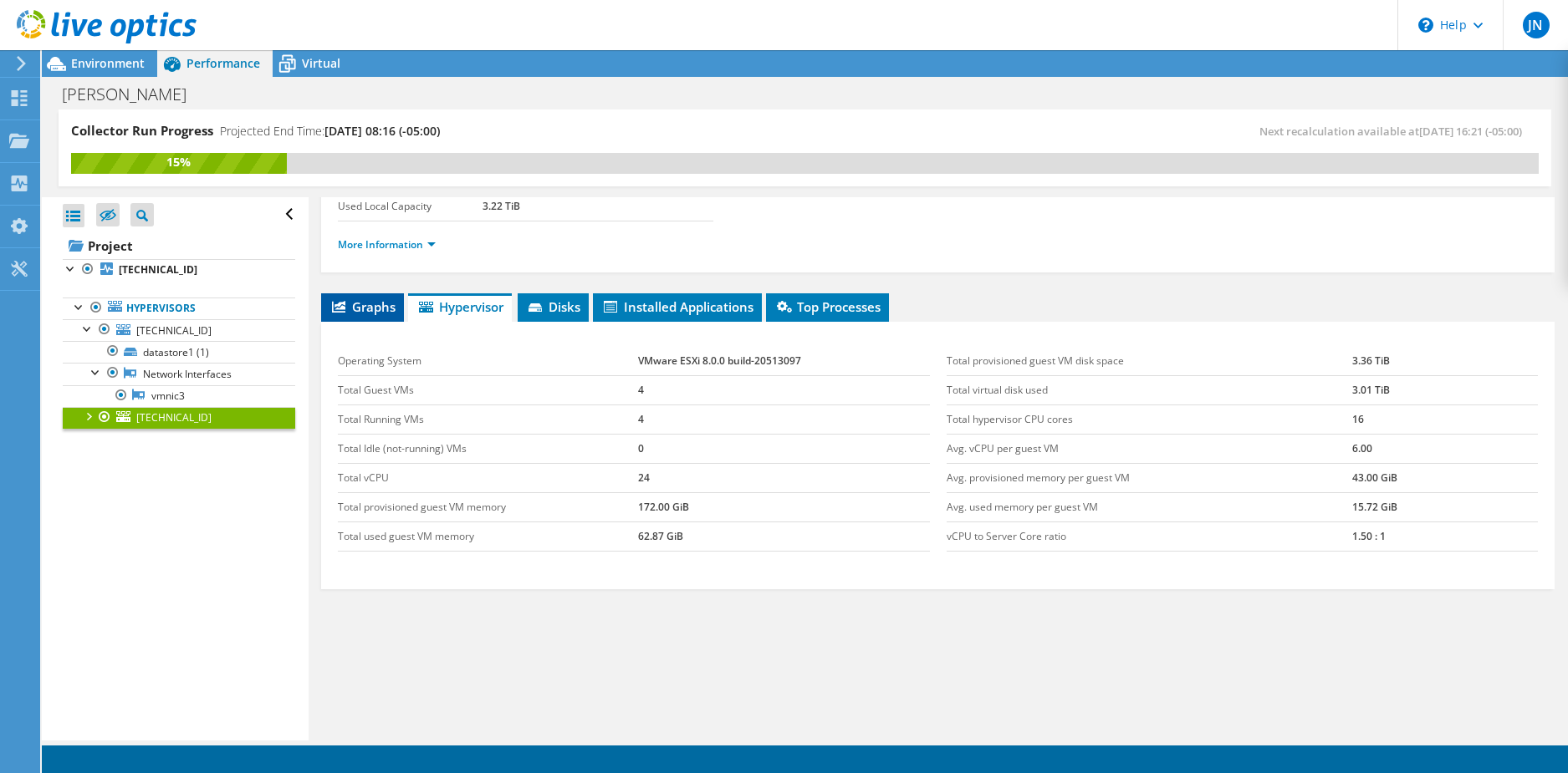
click at [381, 310] on span "Graphs" at bounding box center [363, 307] width 66 height 17
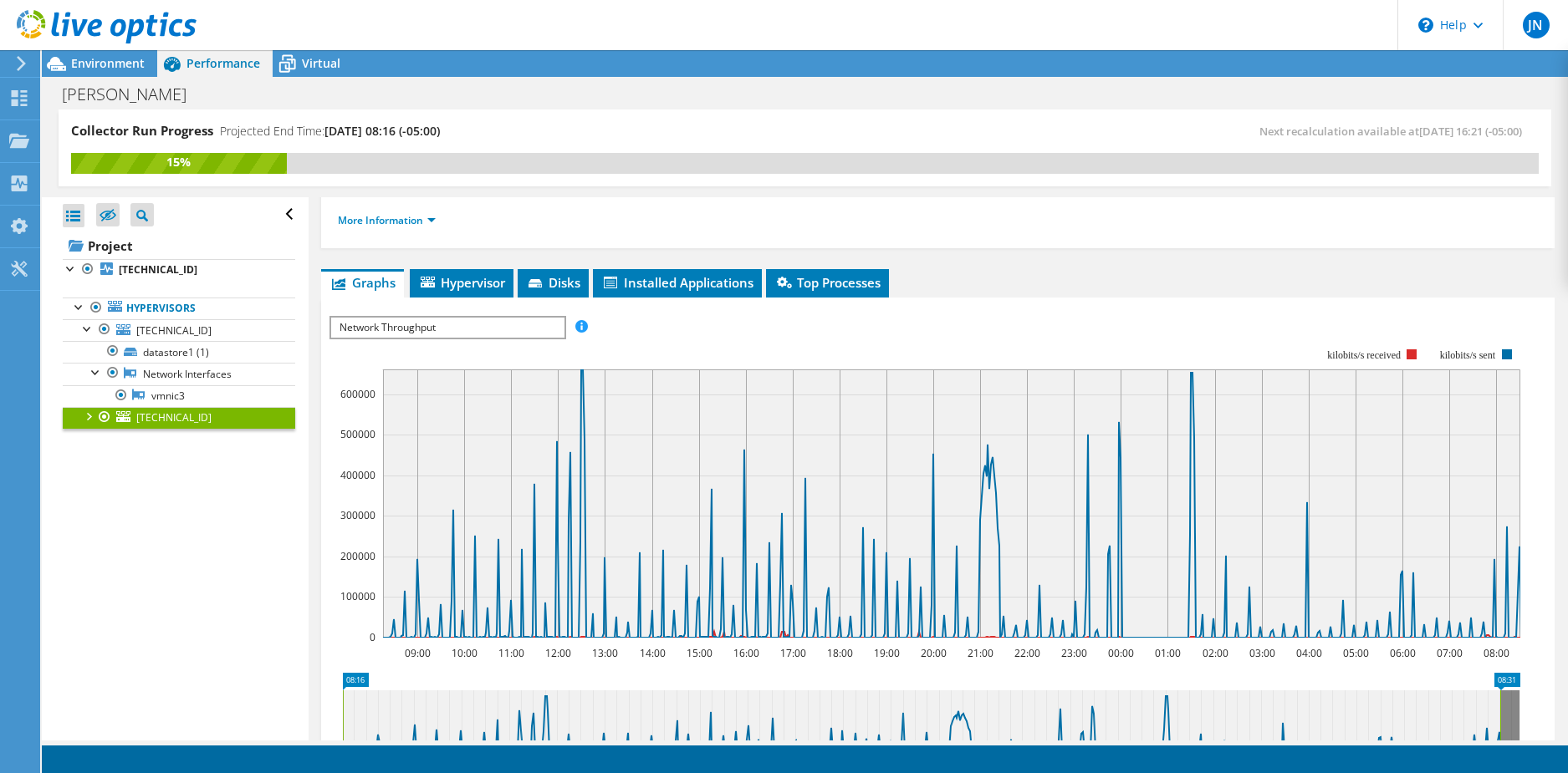
click at [467, 325] on span "Network Throughput" at bounding box center [446, 328] width 232 height 20
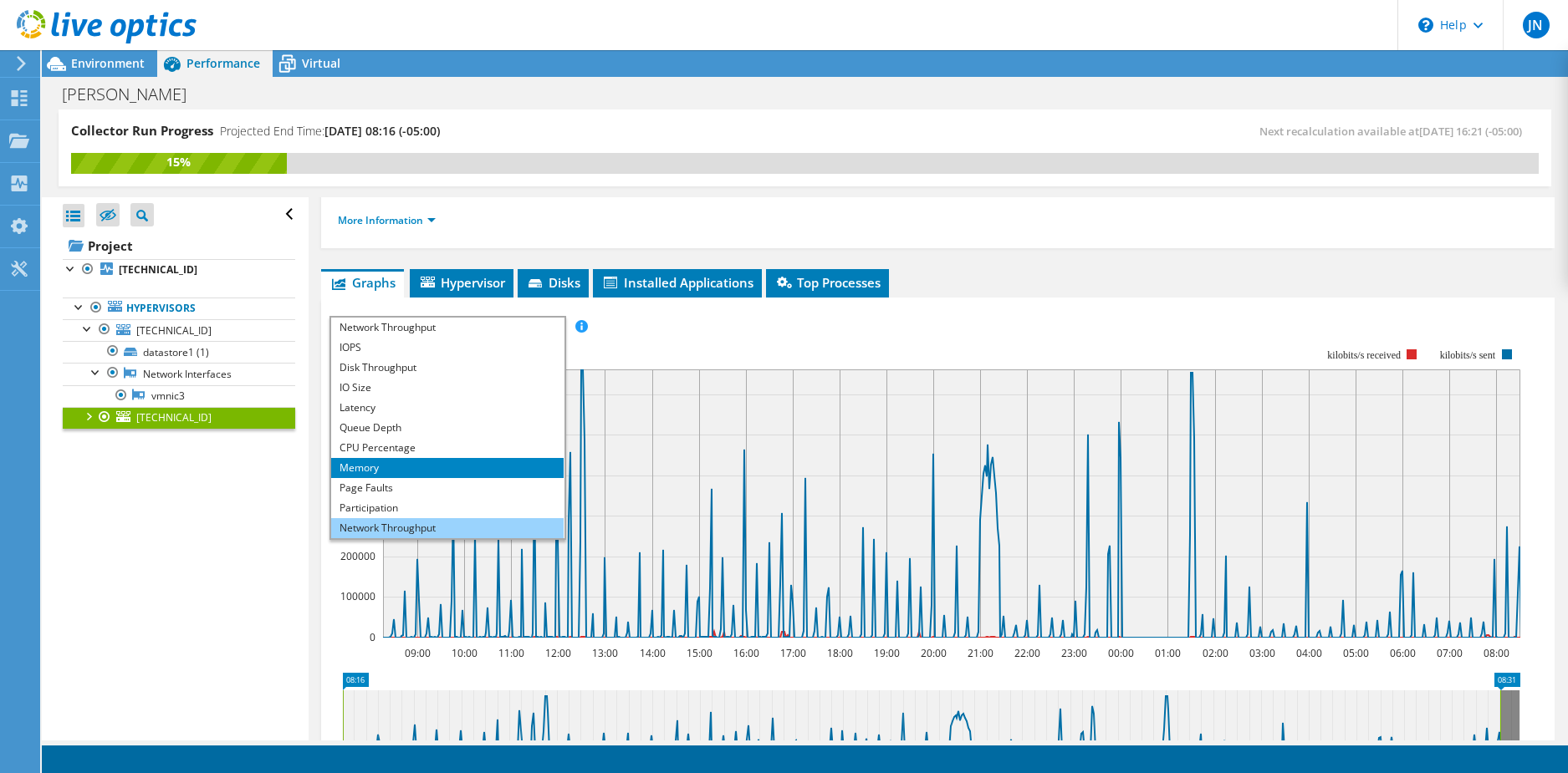
click at [434, 520] on li "Network Throughput" at bounding box center [446, 528] width 232 height 20
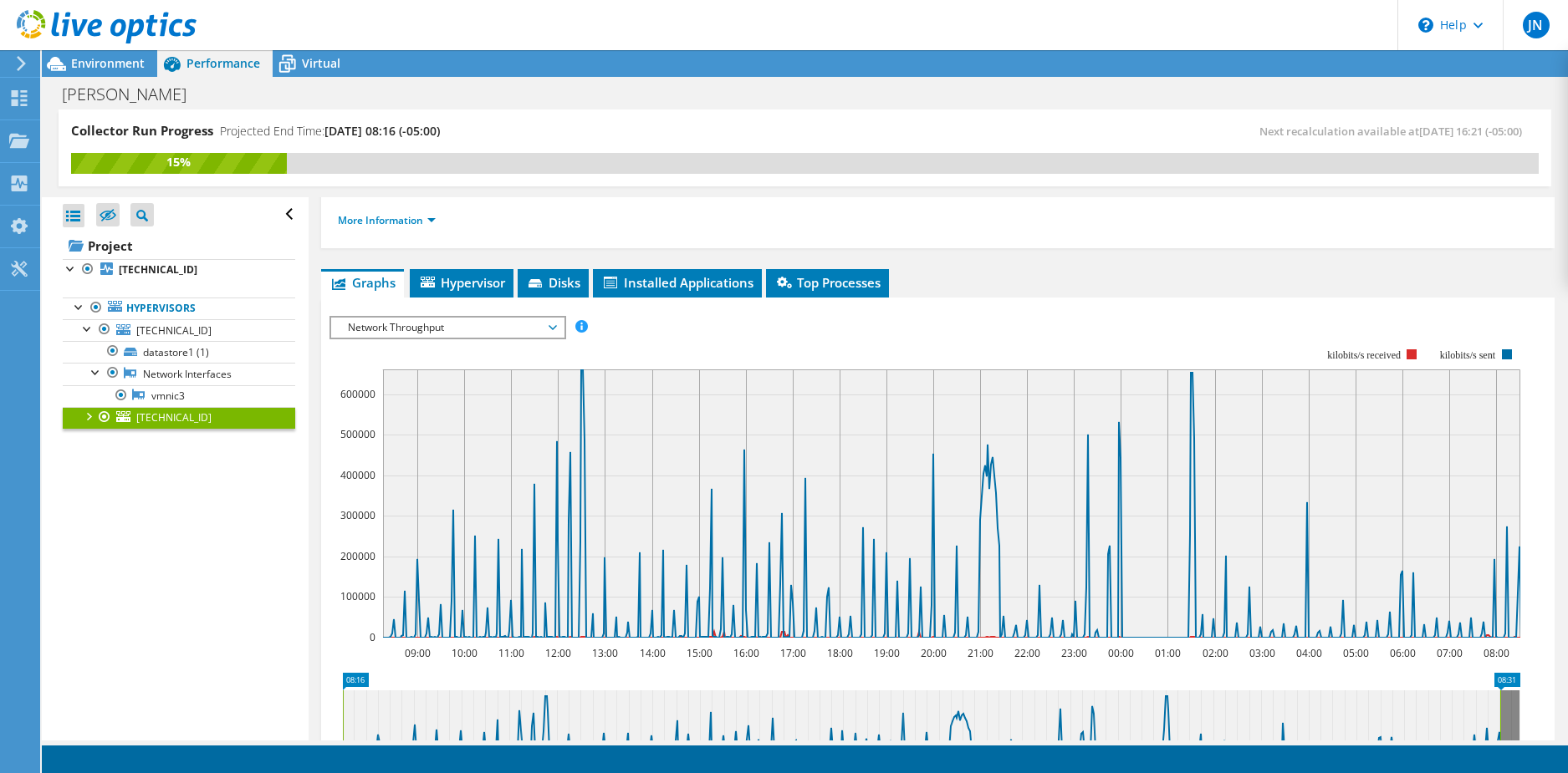
click at [460, 327] on span "Network Throughput" at bounding box center [447, 328] width 215 height 20
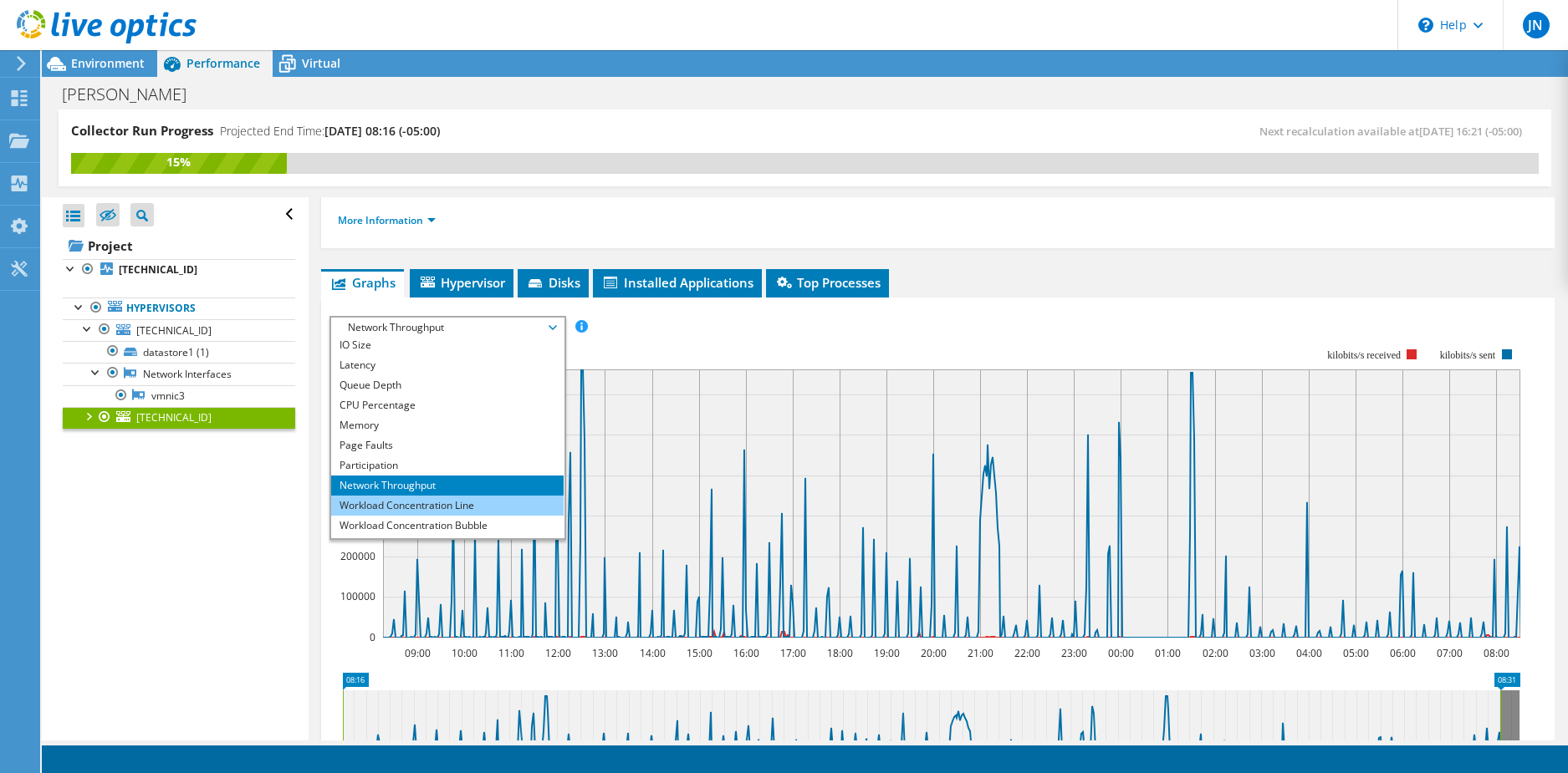
scroll to position [60, 0]
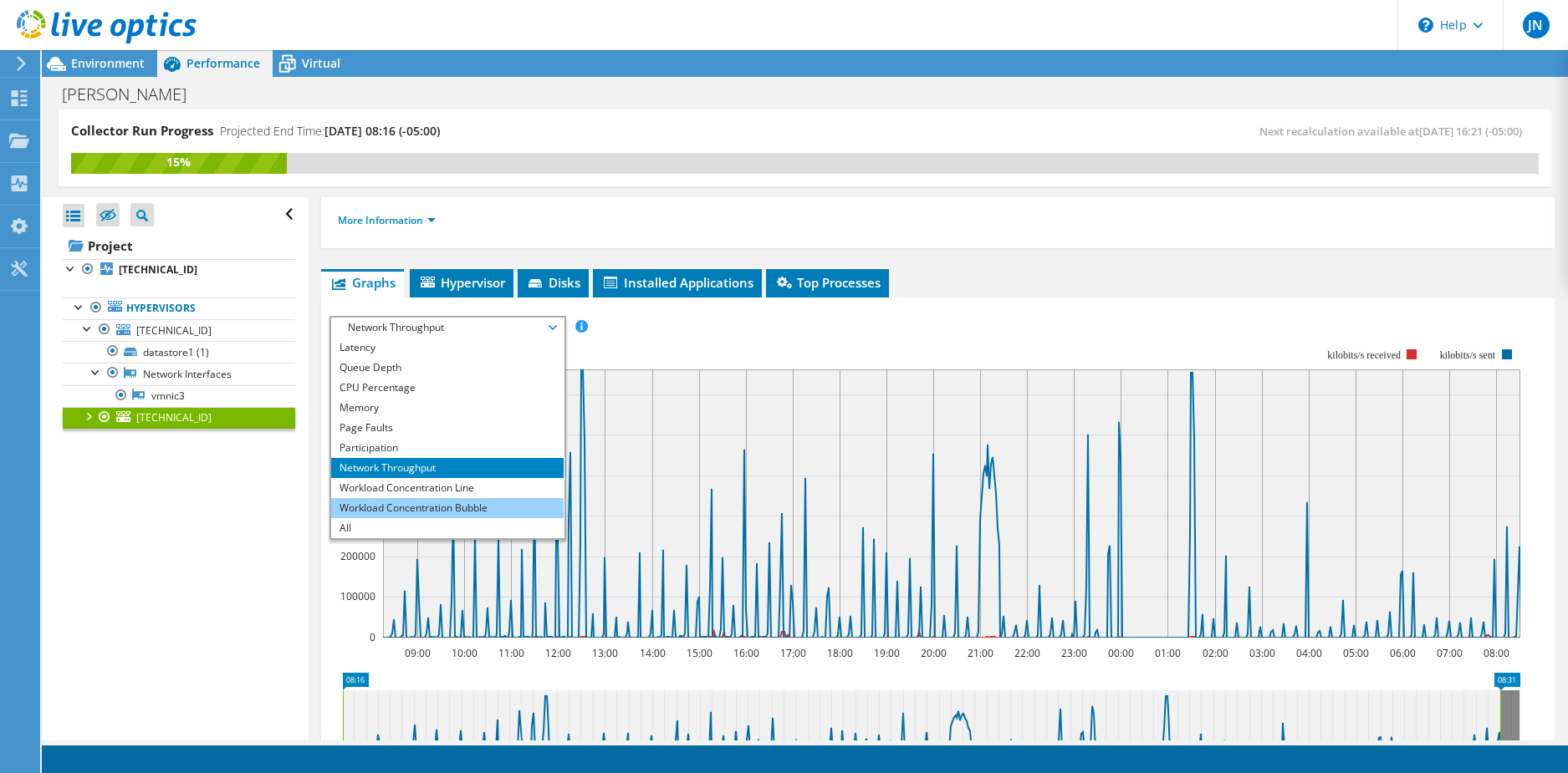
click at [435, 498] on li "Workload Concentration Bubble" at bounding box center [446, 508] width 232 height 20
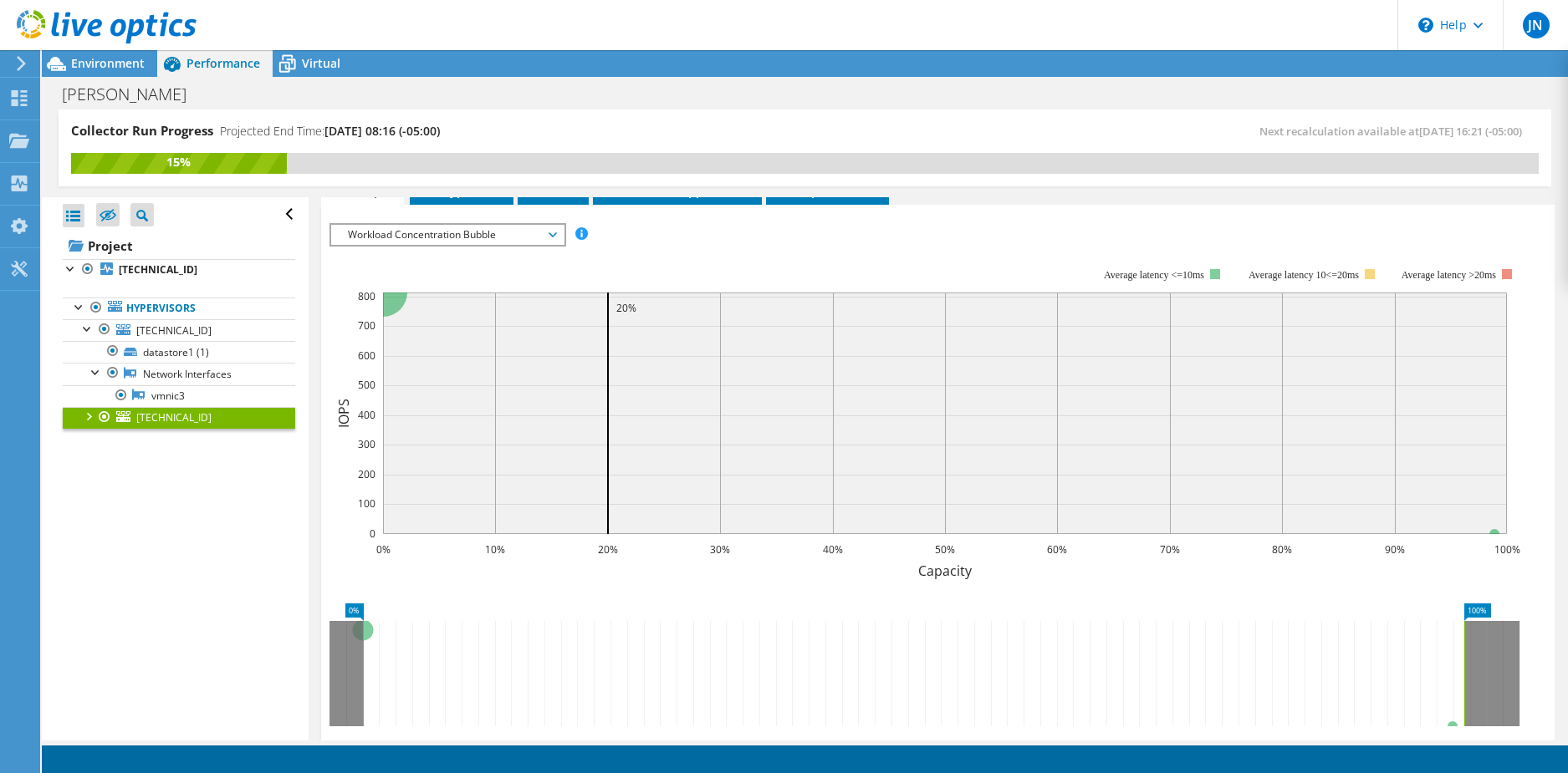
scroll to position [107, 0]
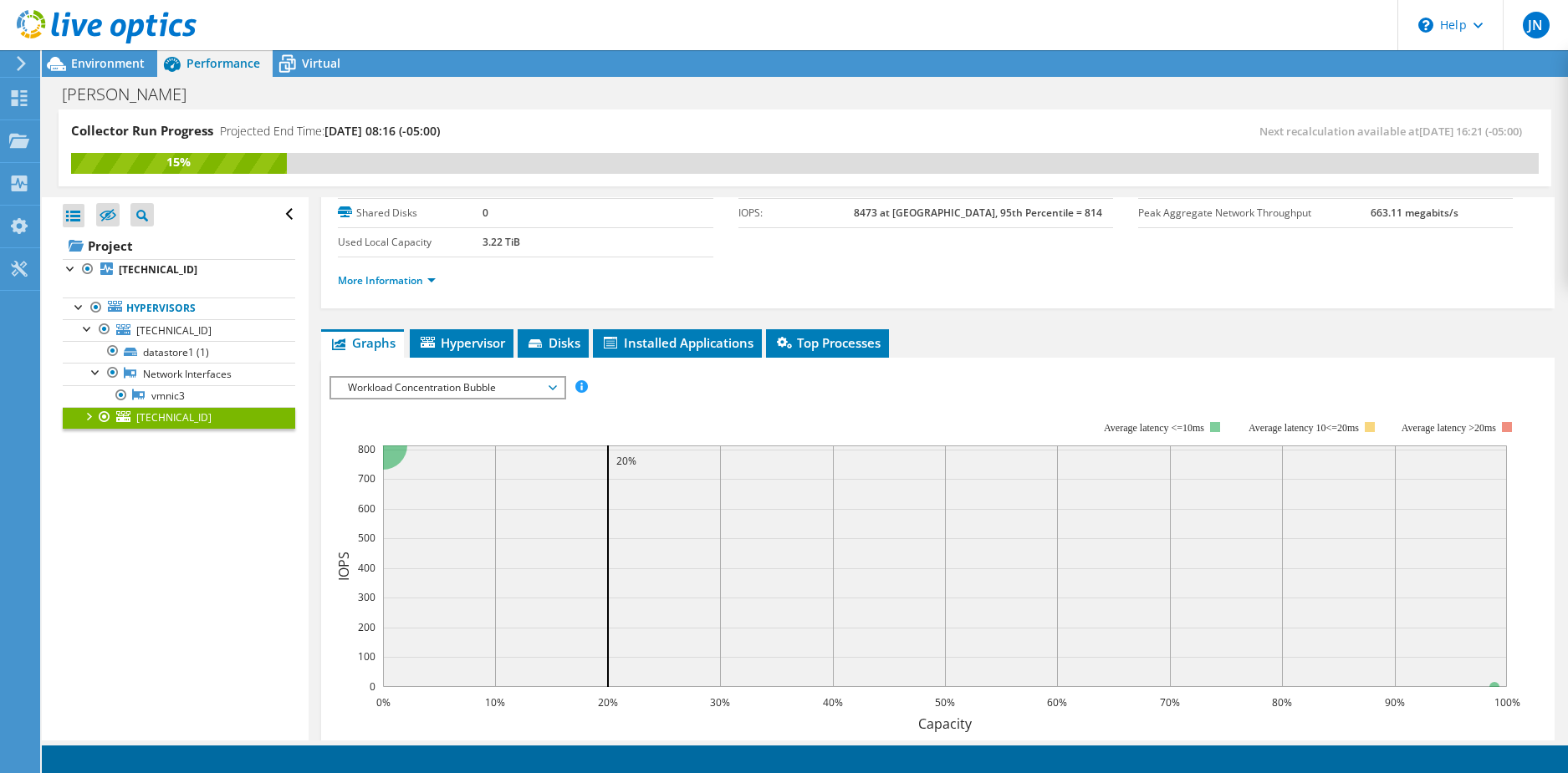
click at [376, 383] on span "Workload Concentration Bubble" at bounding box center [447, 387] width 215 height 20
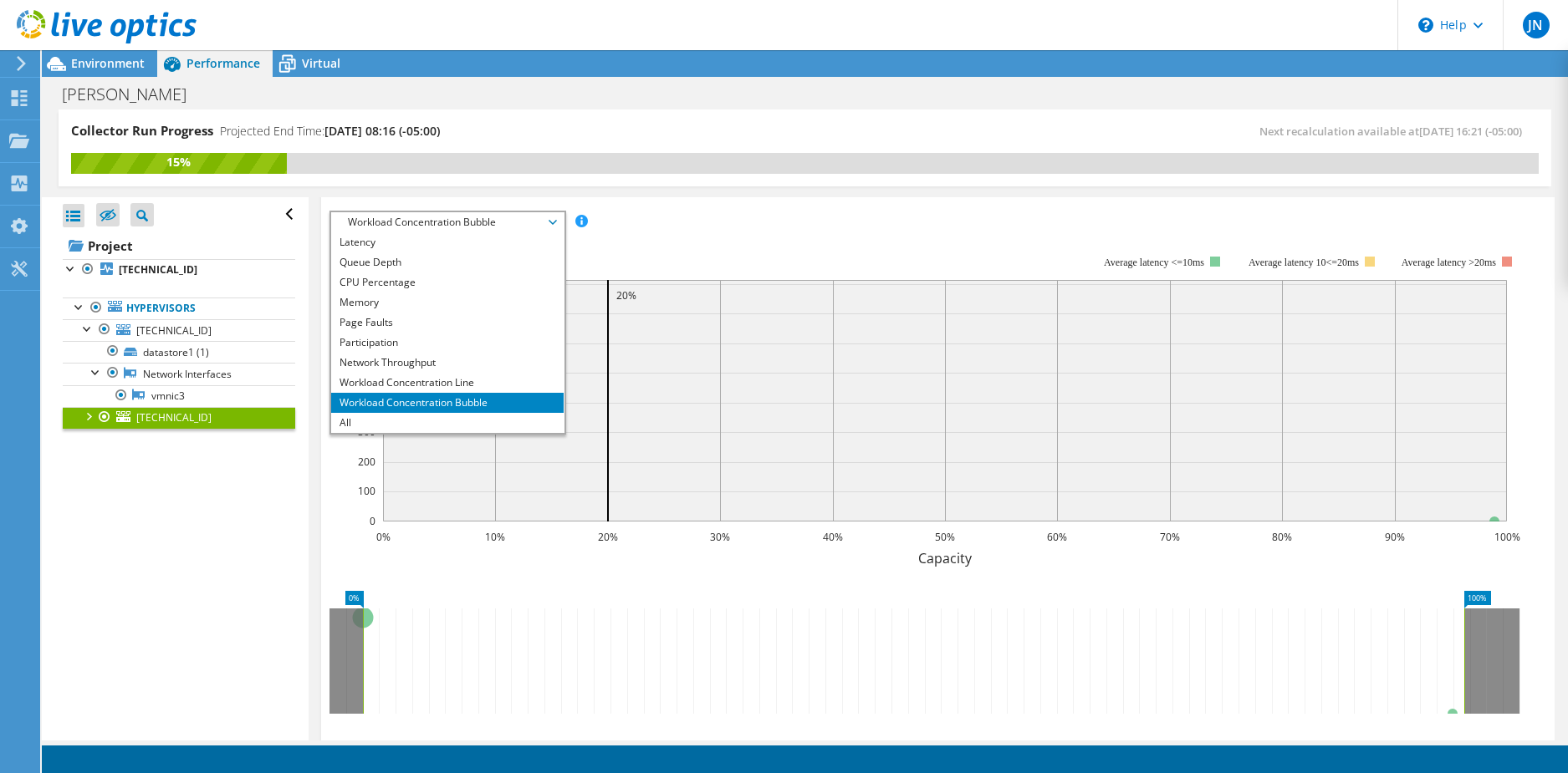
scroll to position [274, 0]
click at [469, 383] on li "Workload Concentration Line" at bounding box center [446, 382] width 232 height 20
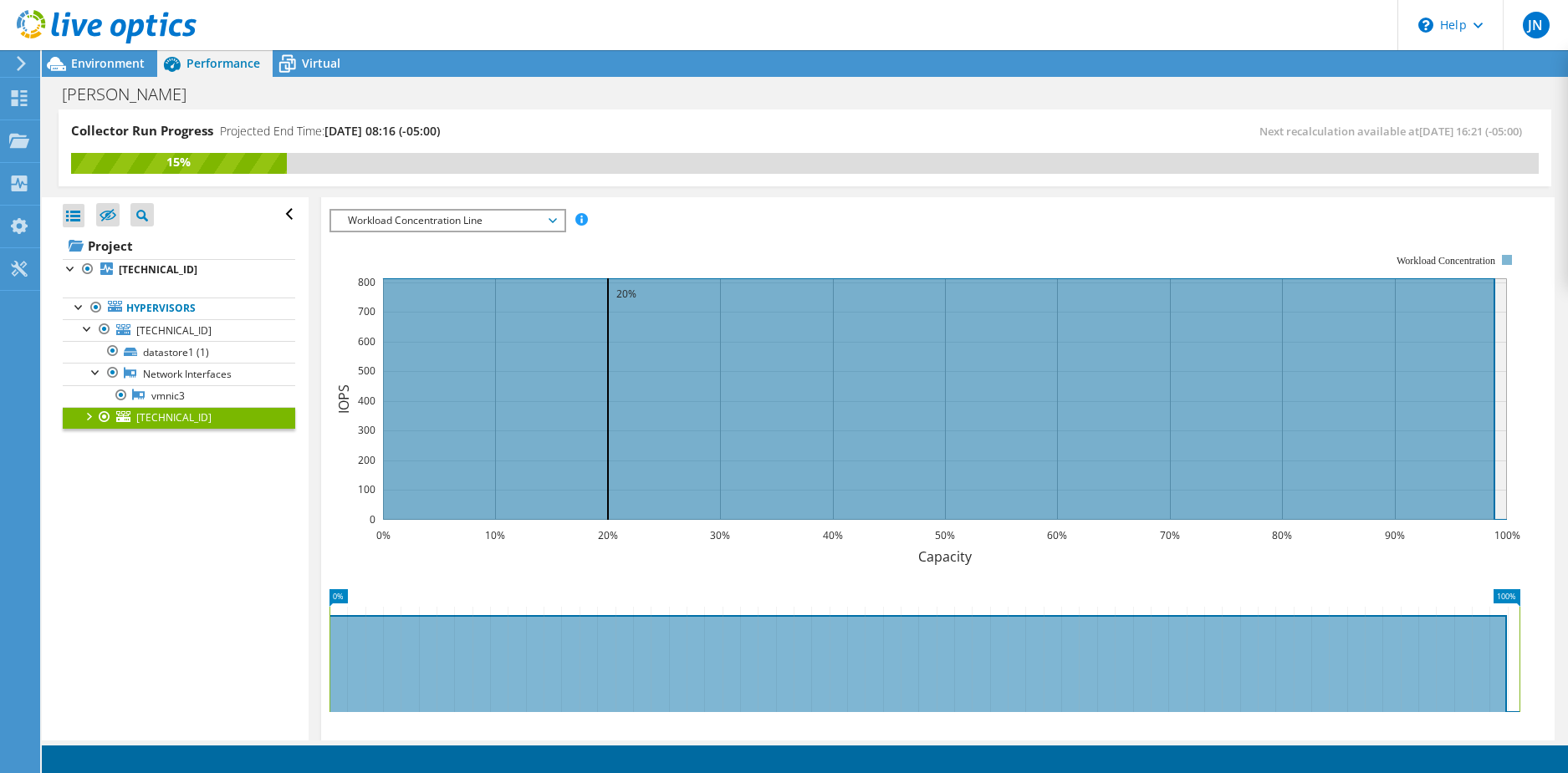
click at [498, 220] on span "Workload Concentration Line" at bounding box center [447, 221] width 215 height 20
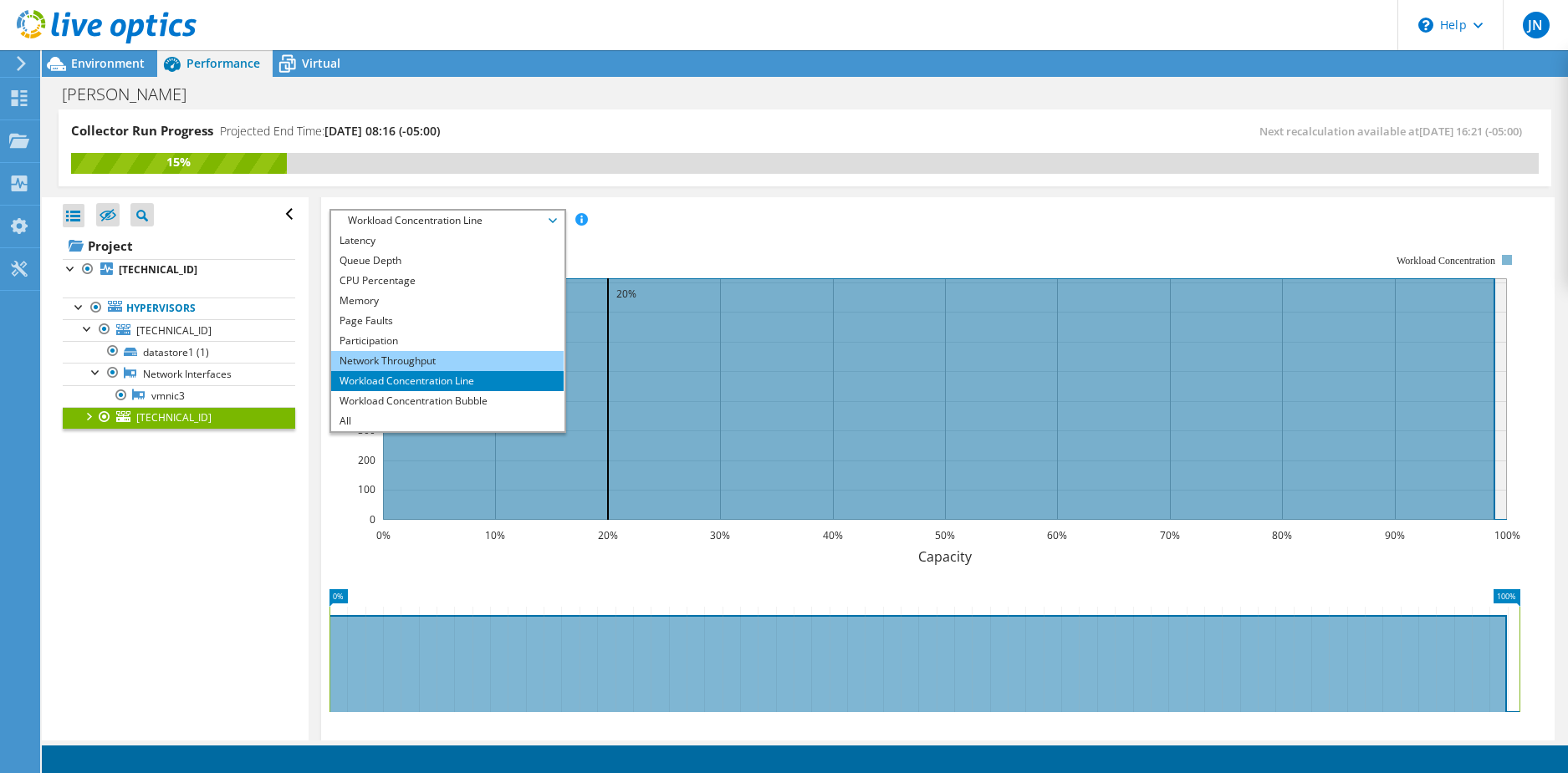
click at [421, 364] on li "Network Throughput" at bounding box center [446, 362] width 232 height 20
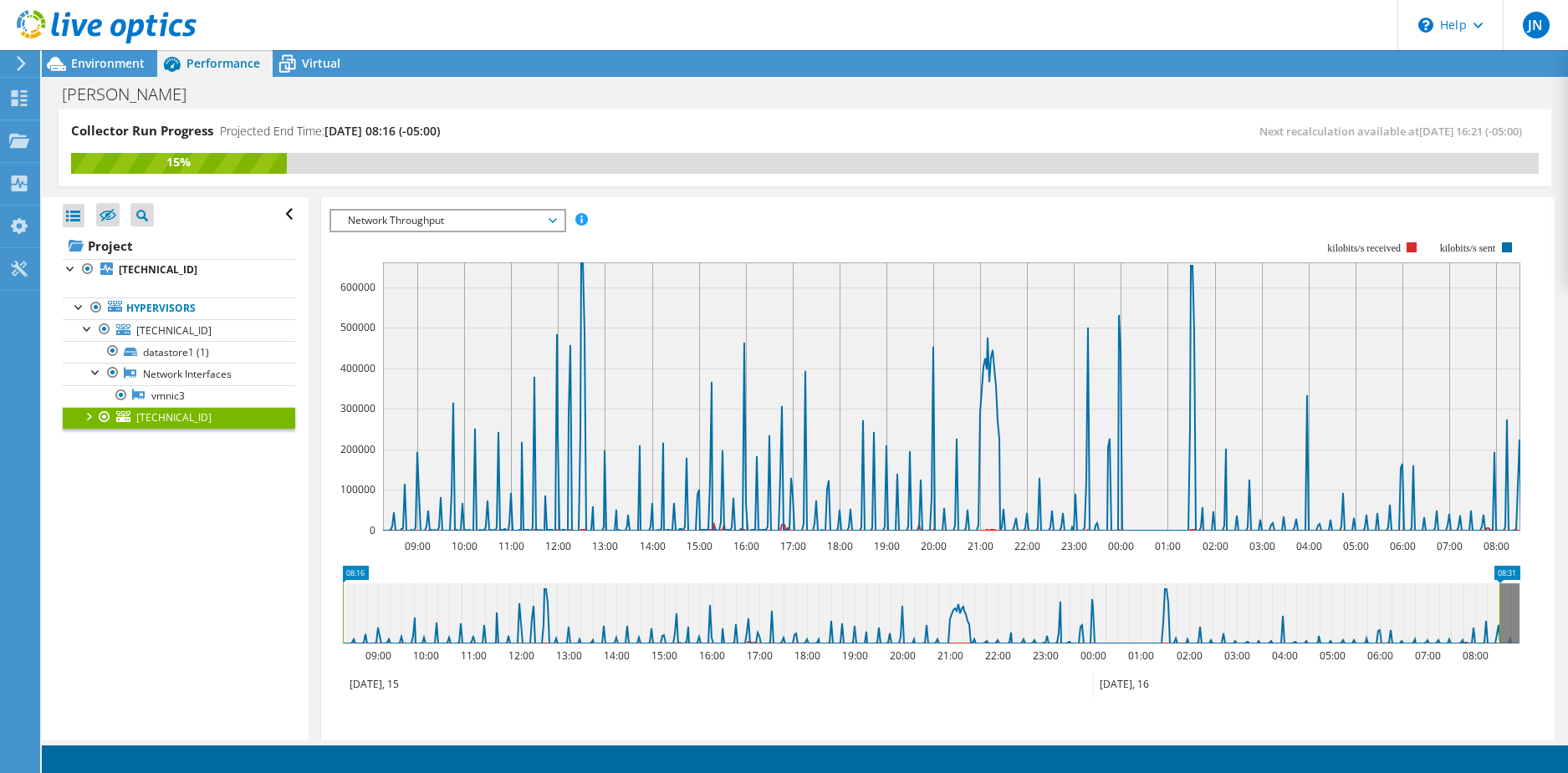
scroll to position [107, 0]
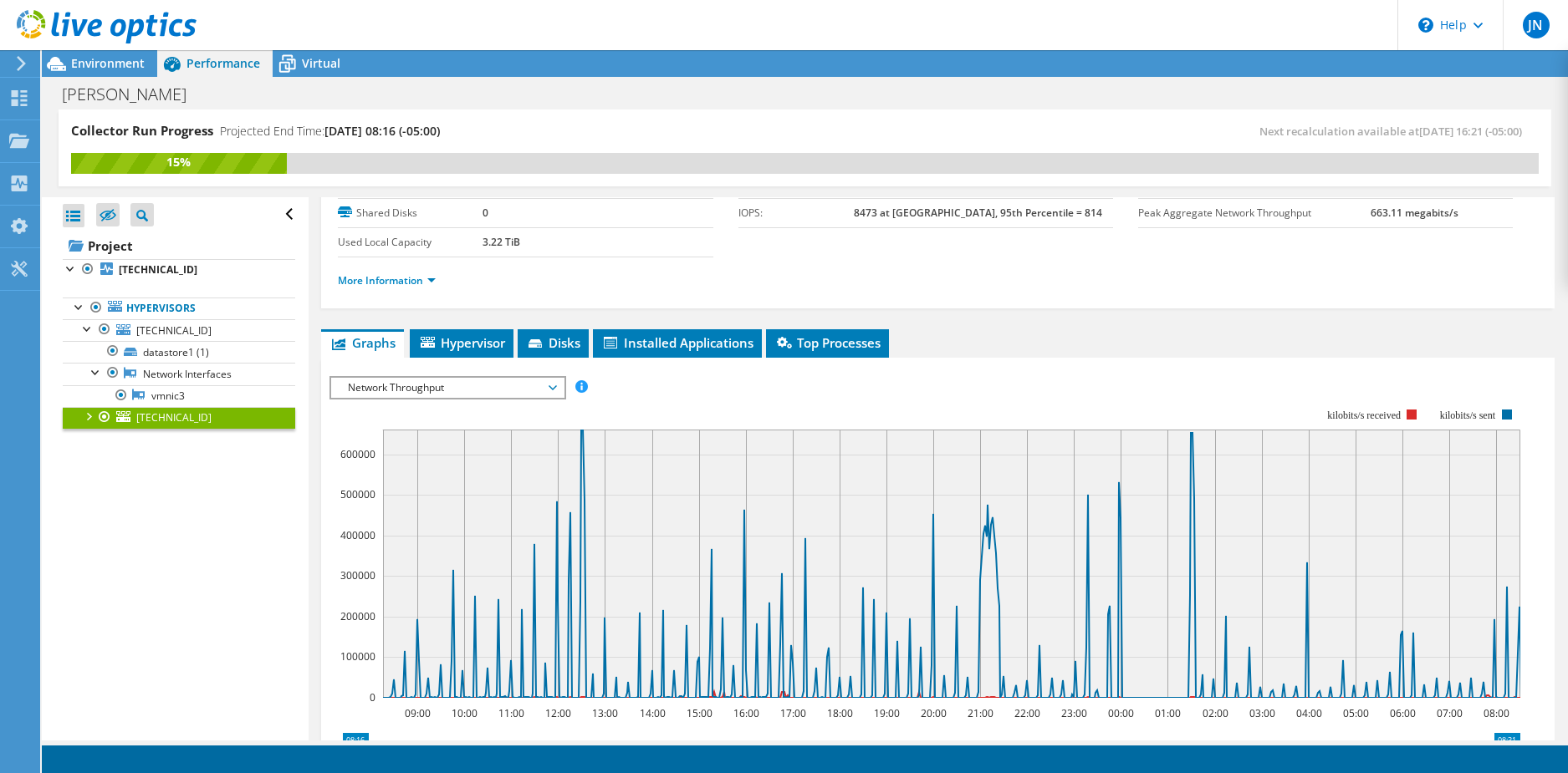
click at [465, 383] on span "Network Throughput" at bounding box center [447, 387] width 215 height 20
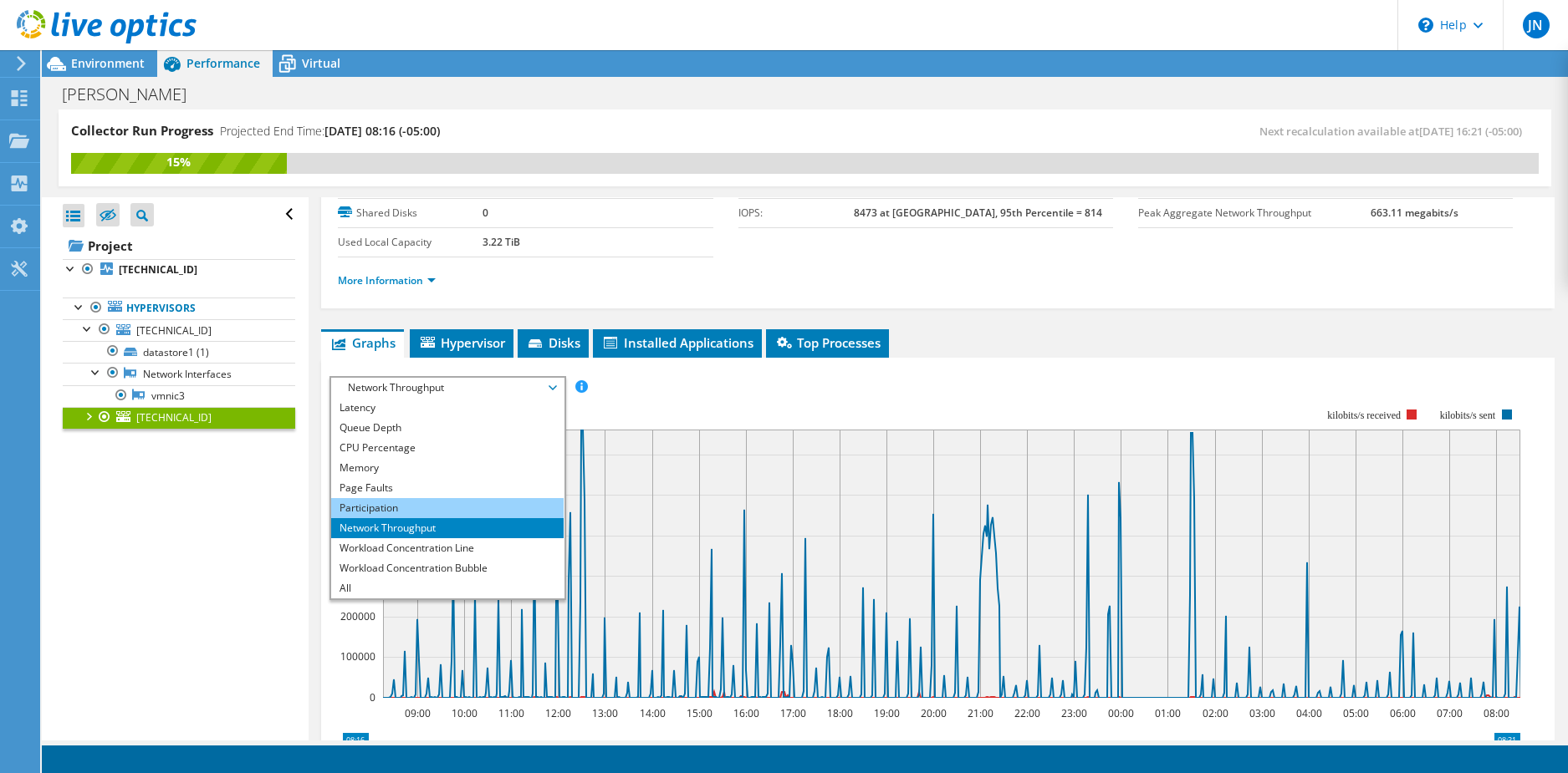
click at [377, 507] on li "Participation" at bounding box center [446, 508] width 232 height 20
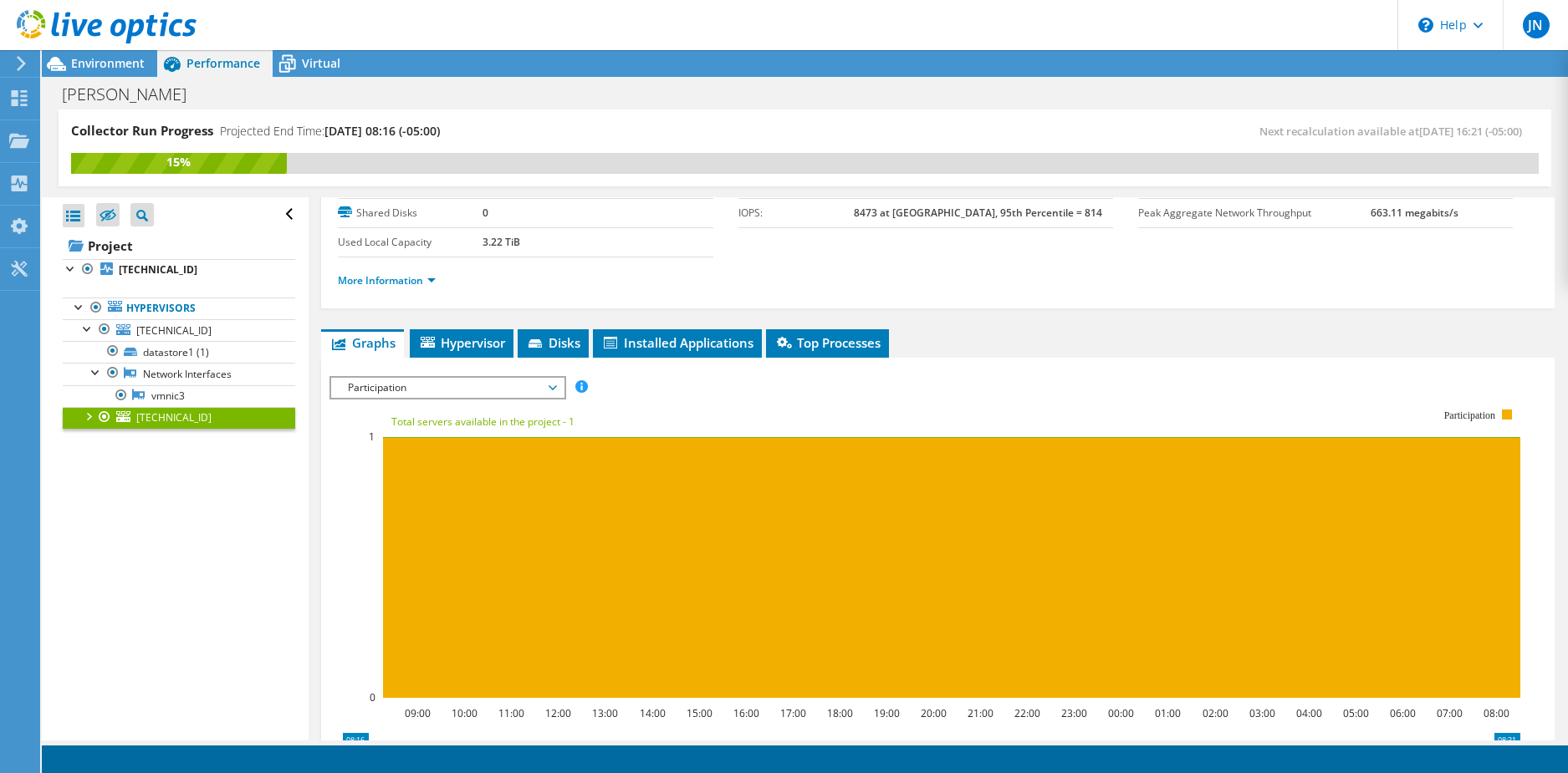
click at [450, 393] on span "Participation" at bounding box center [447, 387] width 215 height 20
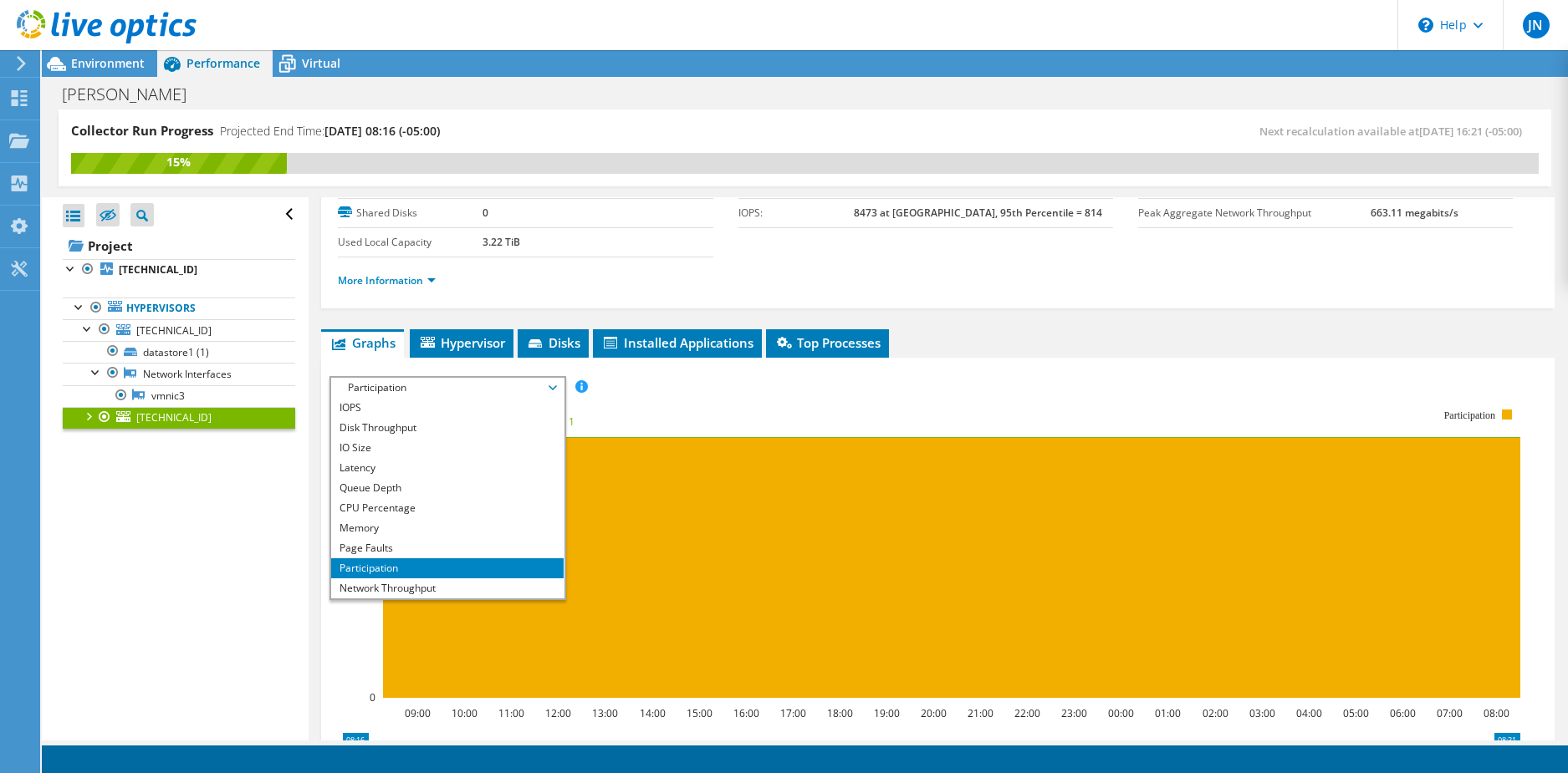
scroll to position [24, 0]
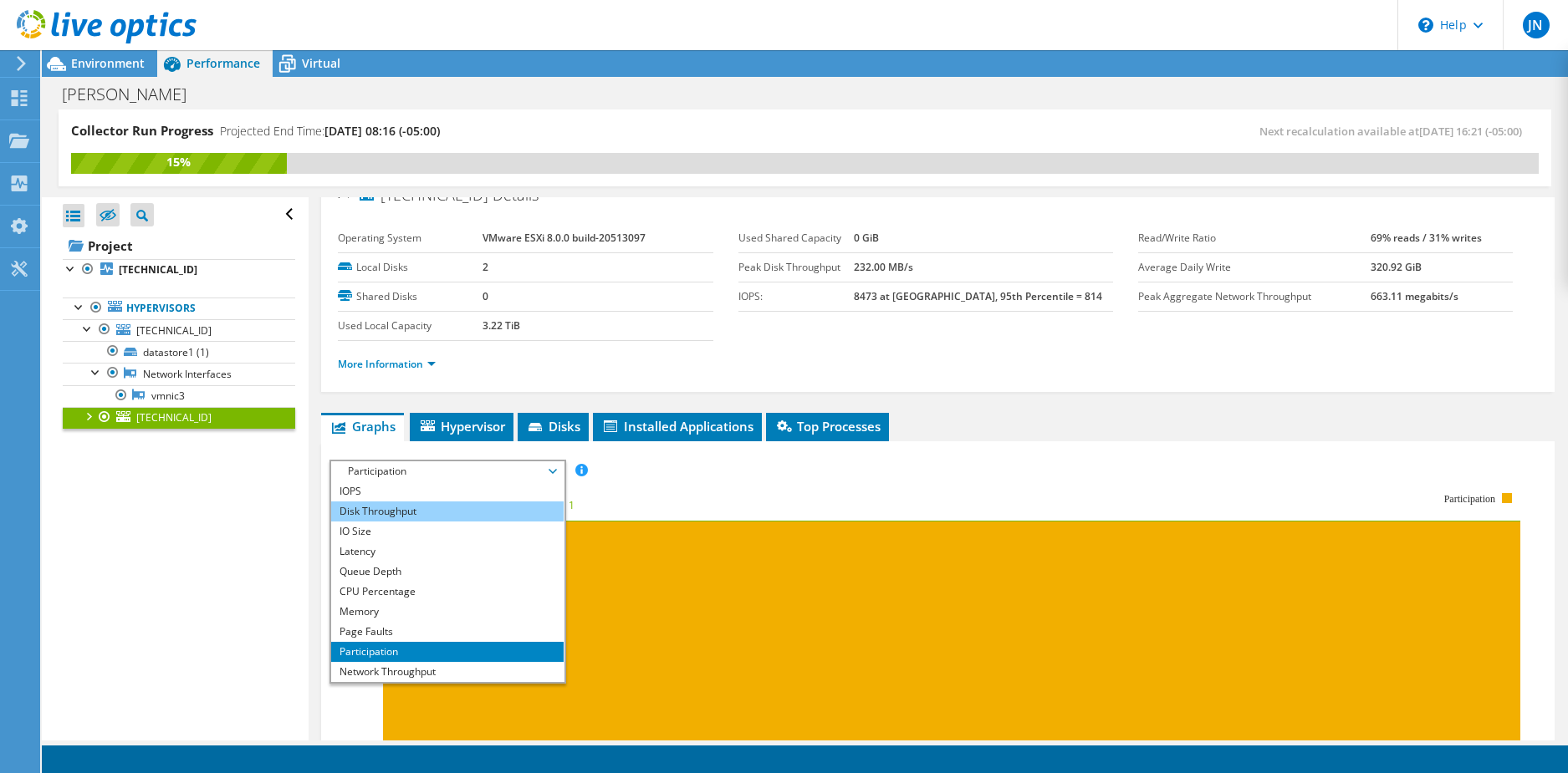
click at [404, 512] on li "Disk Throughput" at bounding box center [446, 512] width 232 height 20
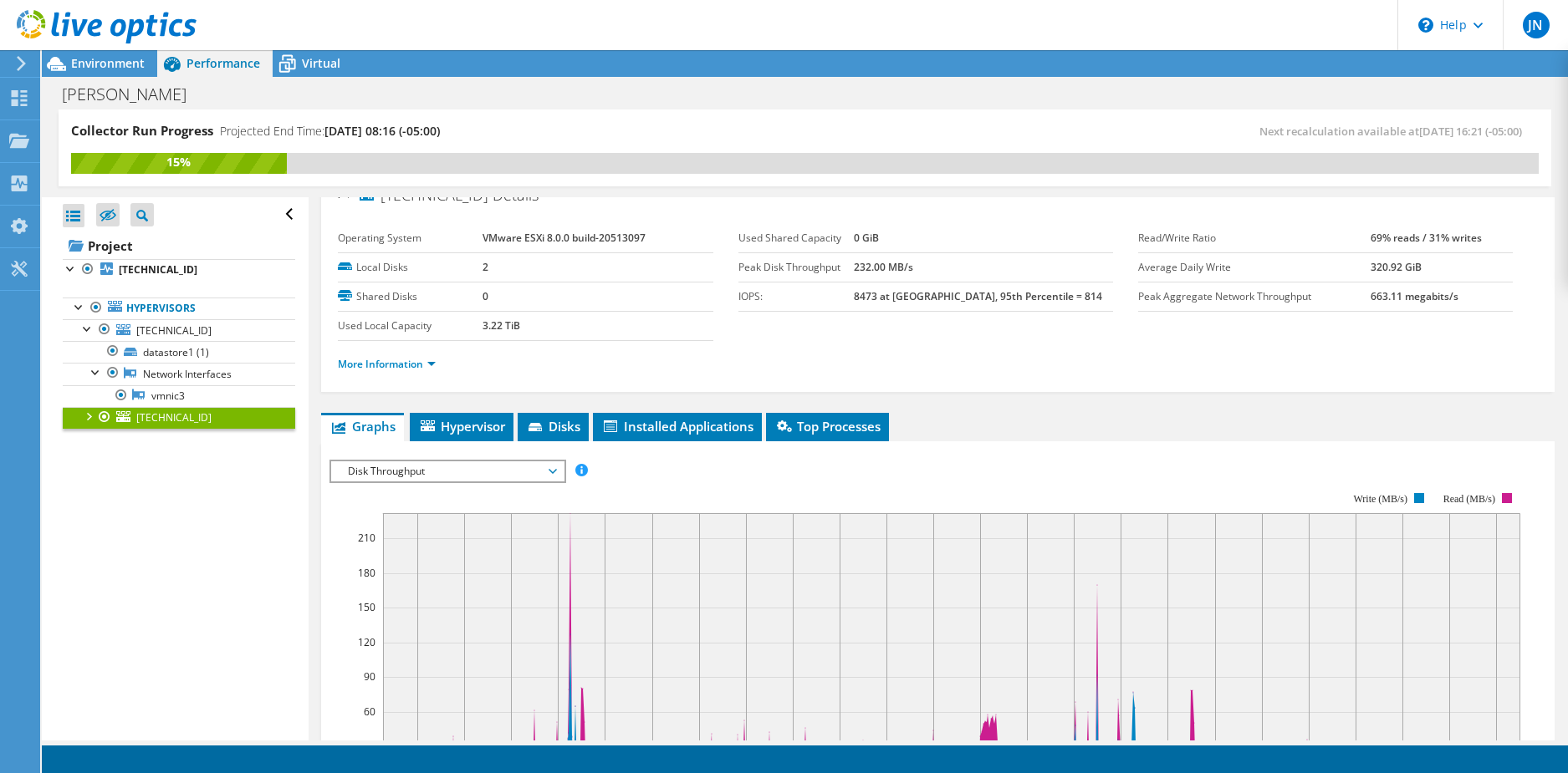
click at [470, 462] on span "Disk Throughput" at bounding box center [447, 471] width 215 height 20
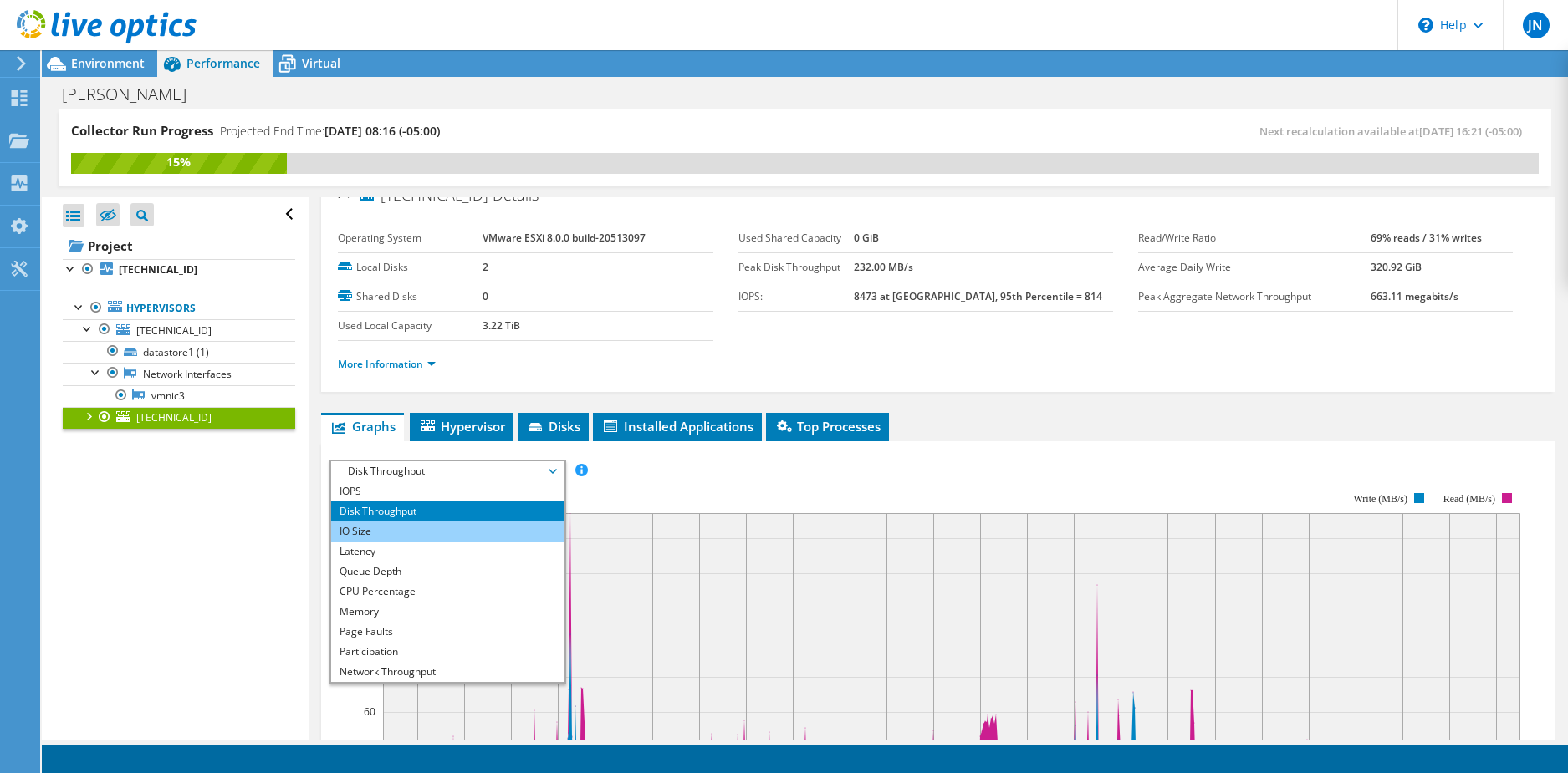
click at [374, 534] on li "IO Size" at bounding box center [446, 532] width 232 height 20
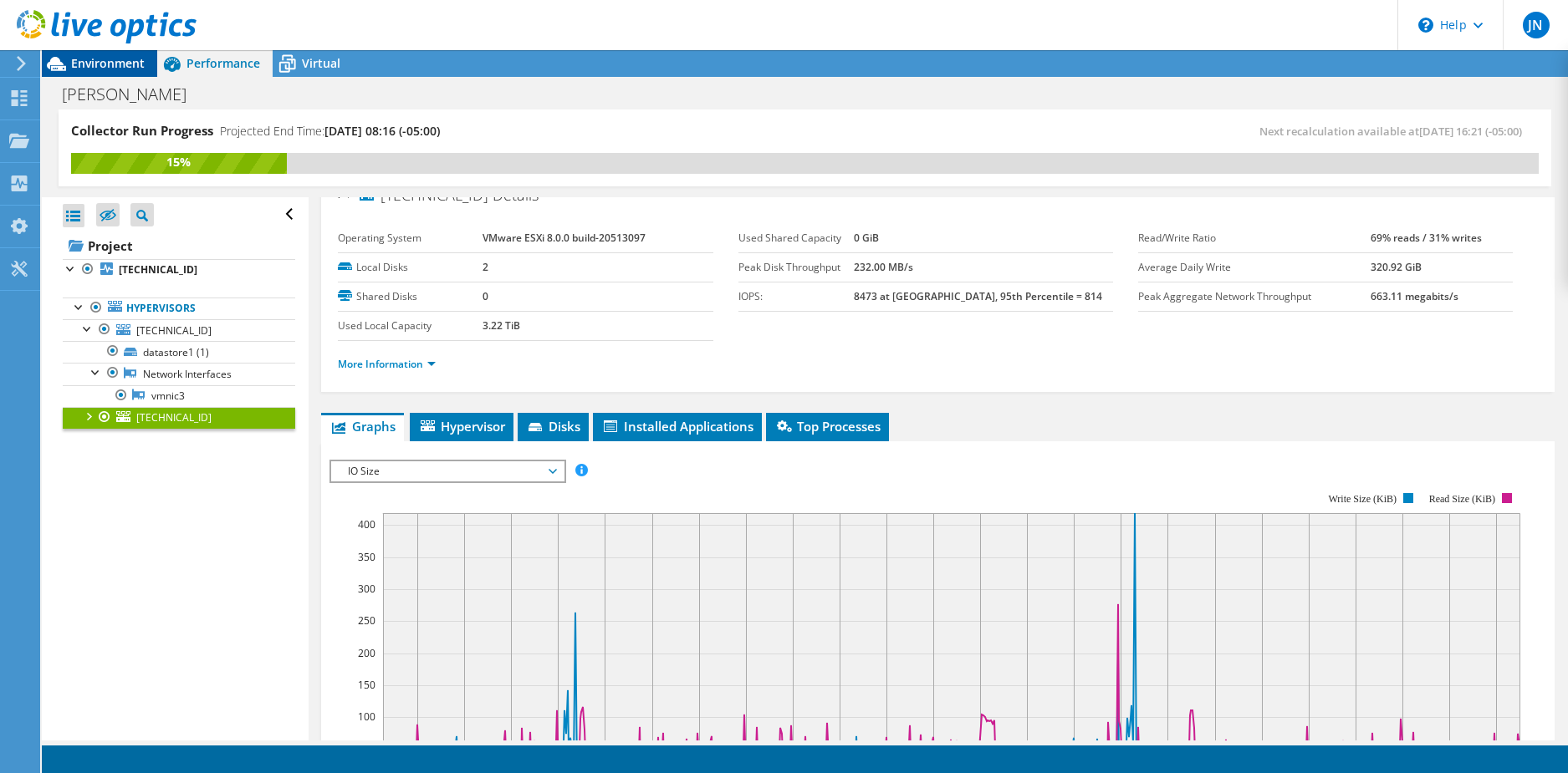
click at [102, 76] on div "Environment" at bounding box center [100, 63] width 116 height 27
